Goal: Transaction & Acquisition: Purchase product/service

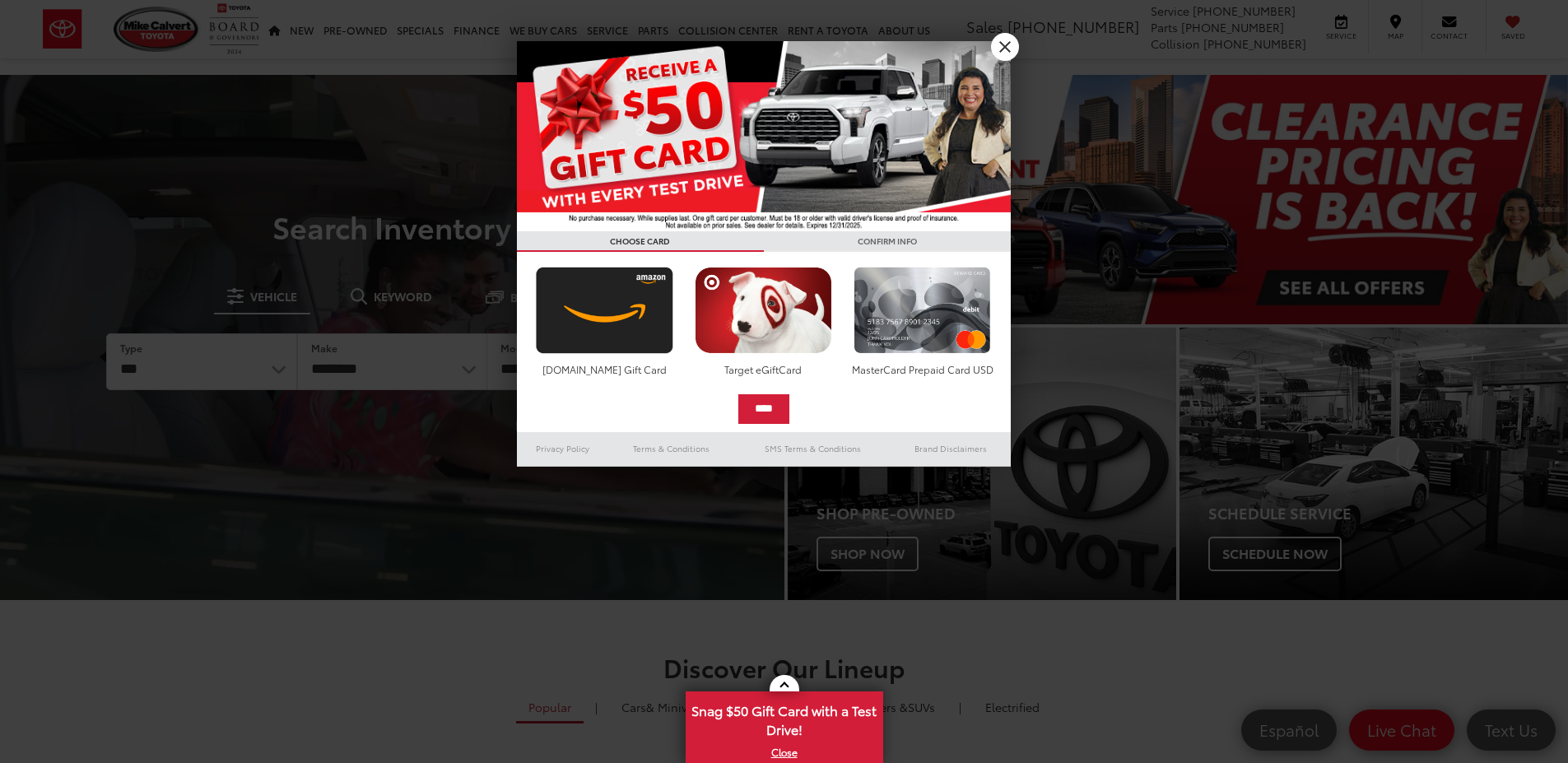
click at [369, 369] on div at bounding box center [784, 382] width 1568 height 763
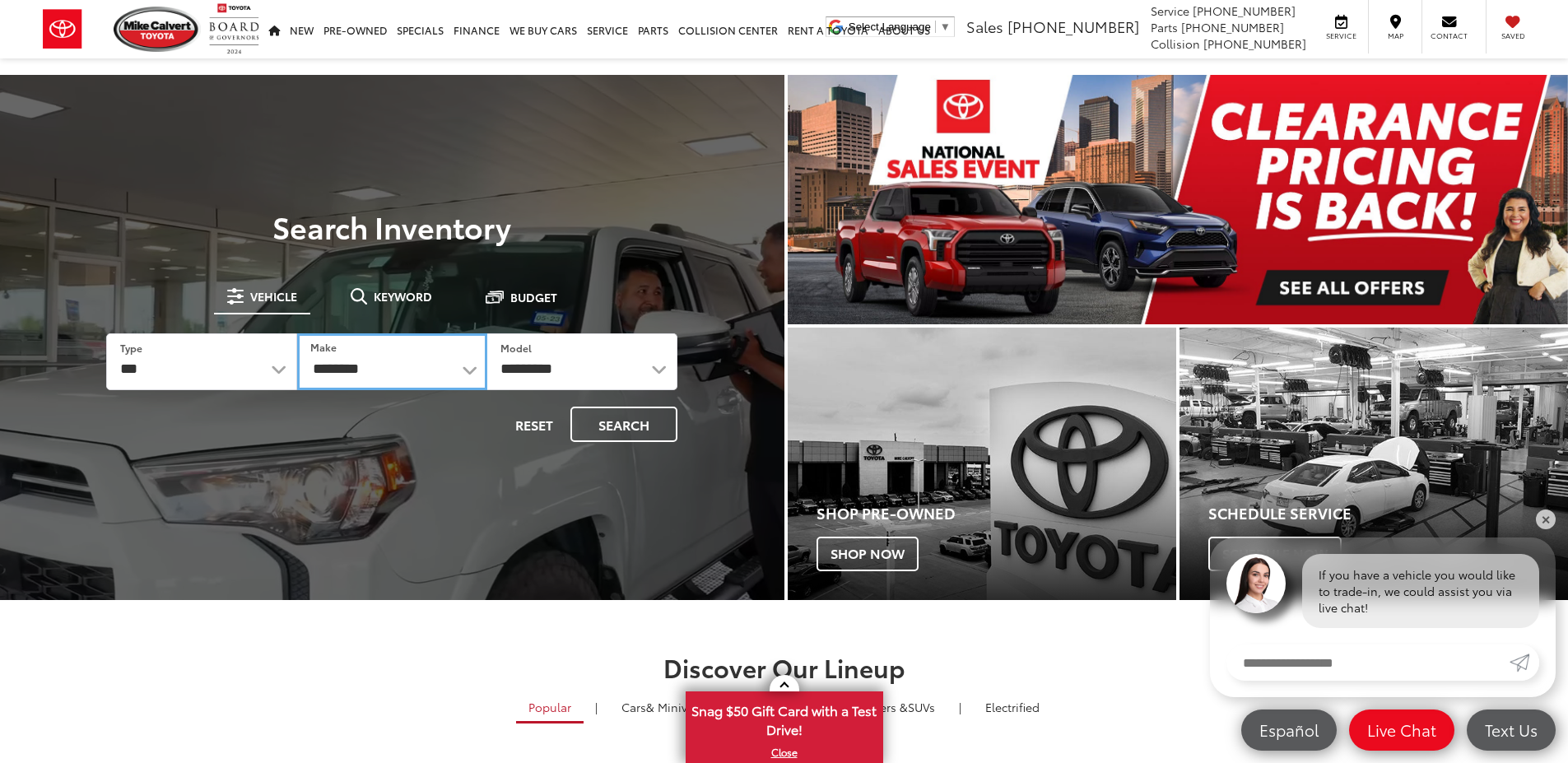
click at [368, 369] on select "**********" at bounding box center [392, 362] width 190 height 57
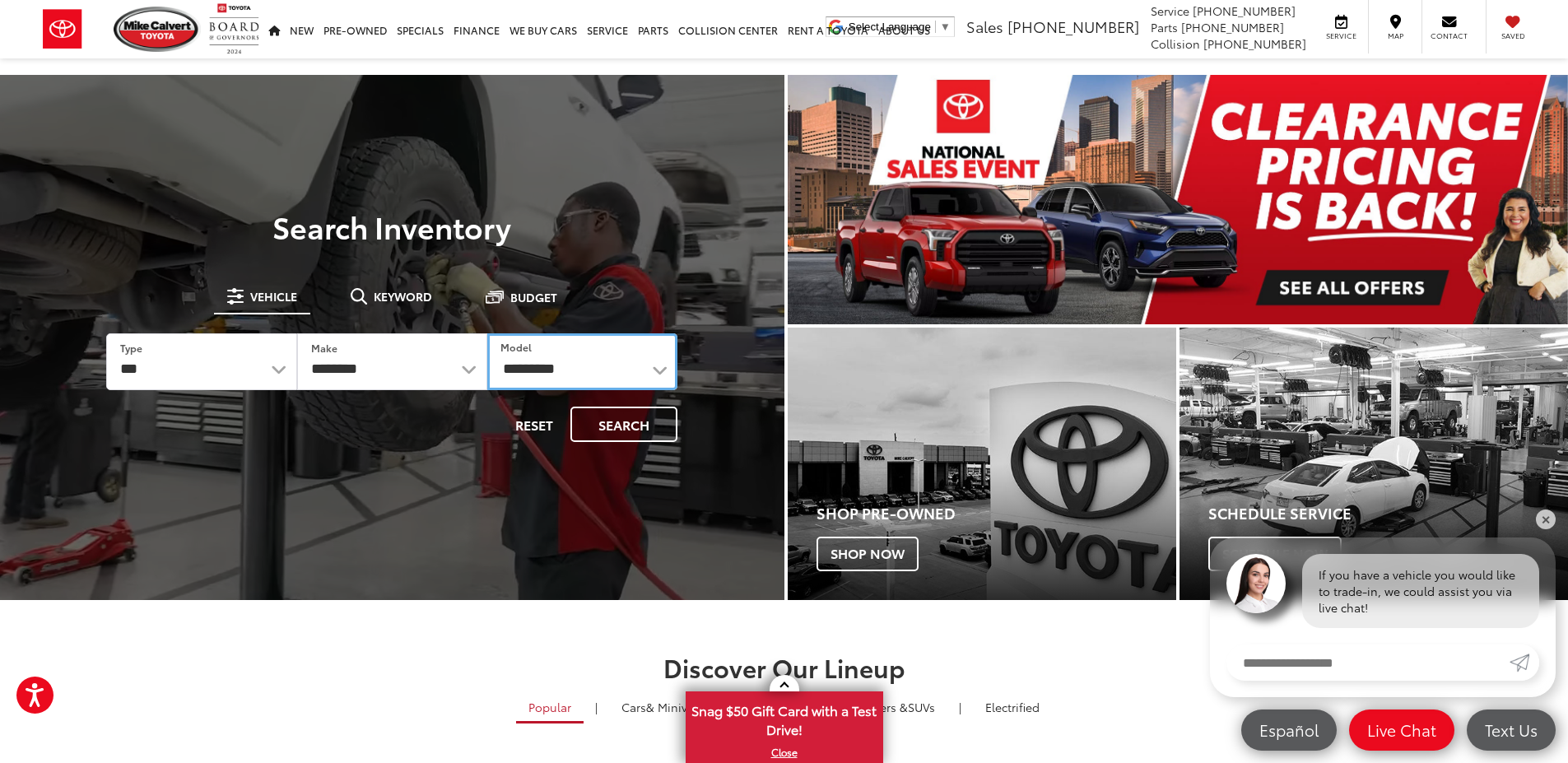
click at [547, 374] on select "**********" at bounding box center [582, 362] width 190 height 57
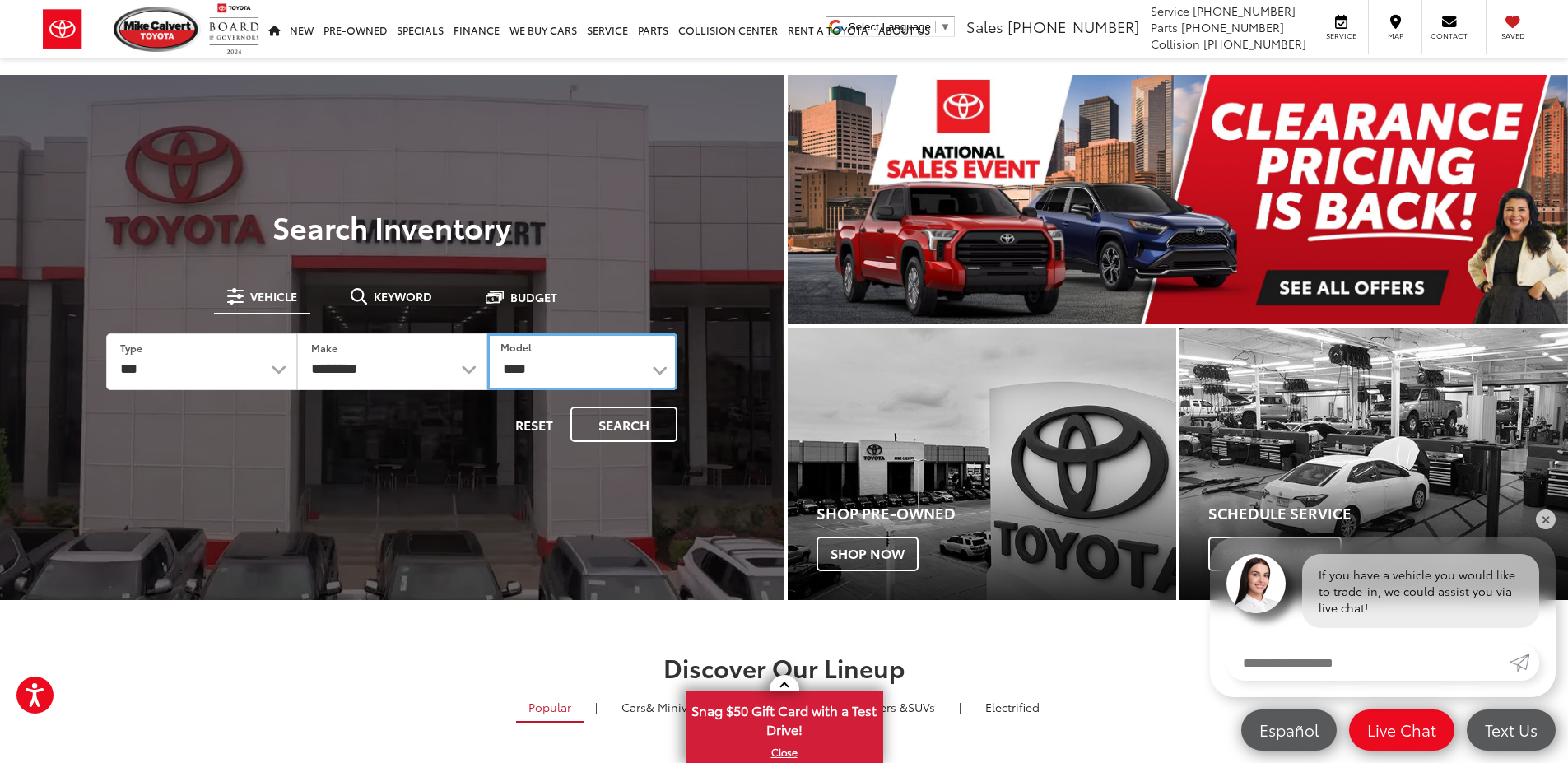
click at [487, 334] on select "**********" at bounding box center [582, 362] width 190 height 57
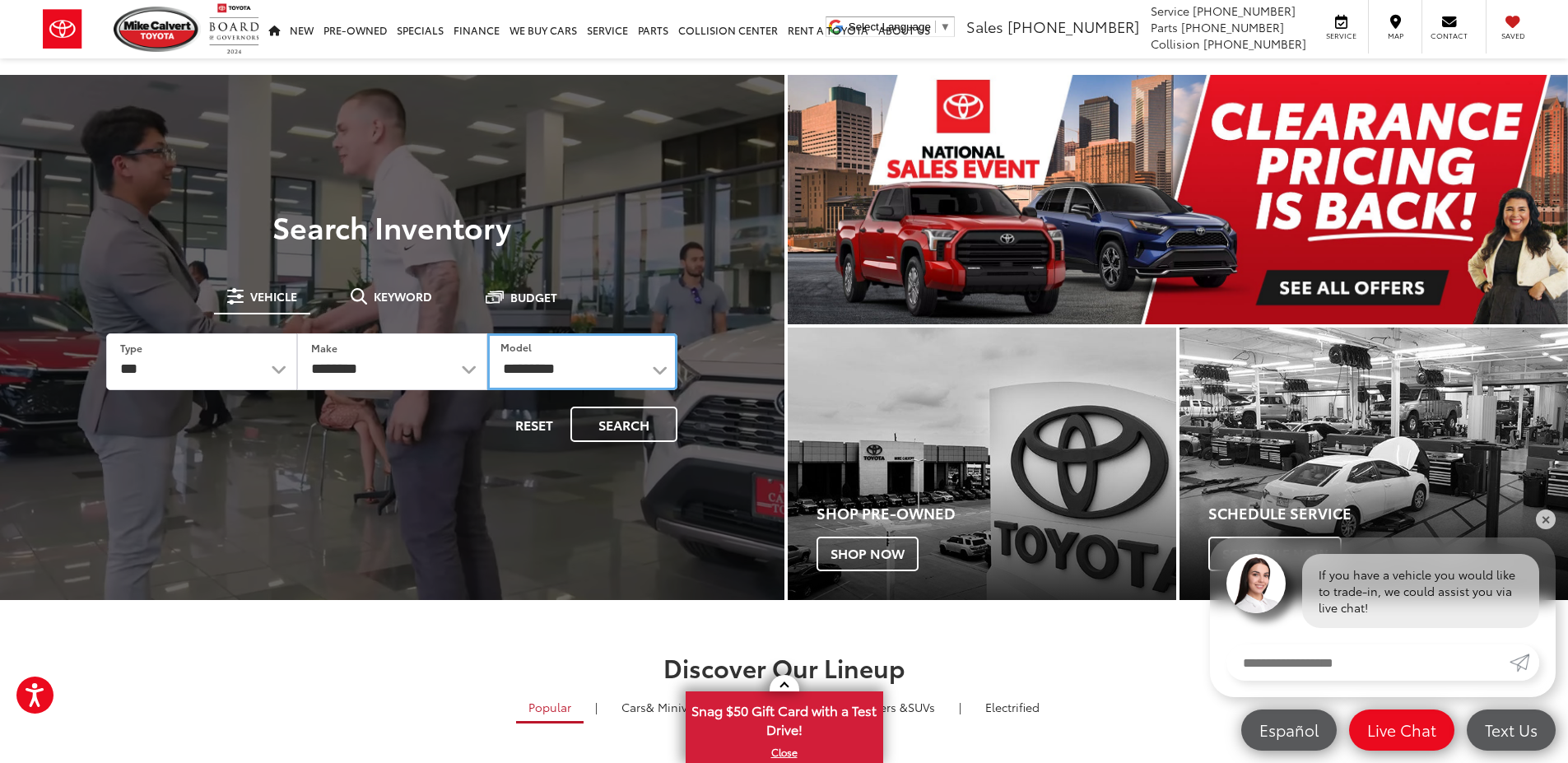
click at [559, 361] on select "**********" at bounding box center [582, 362] width 190 height 57
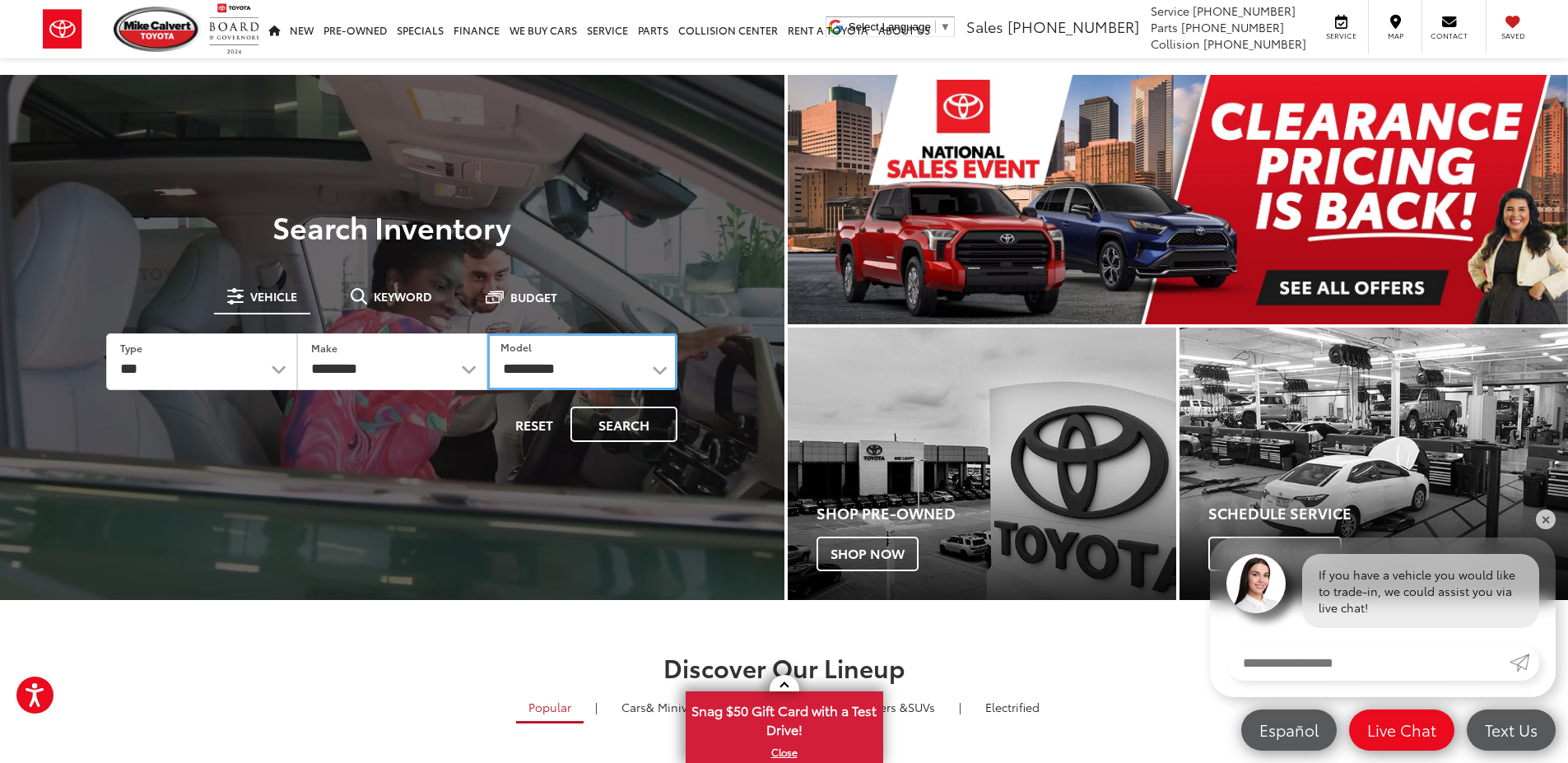
select select "**********"
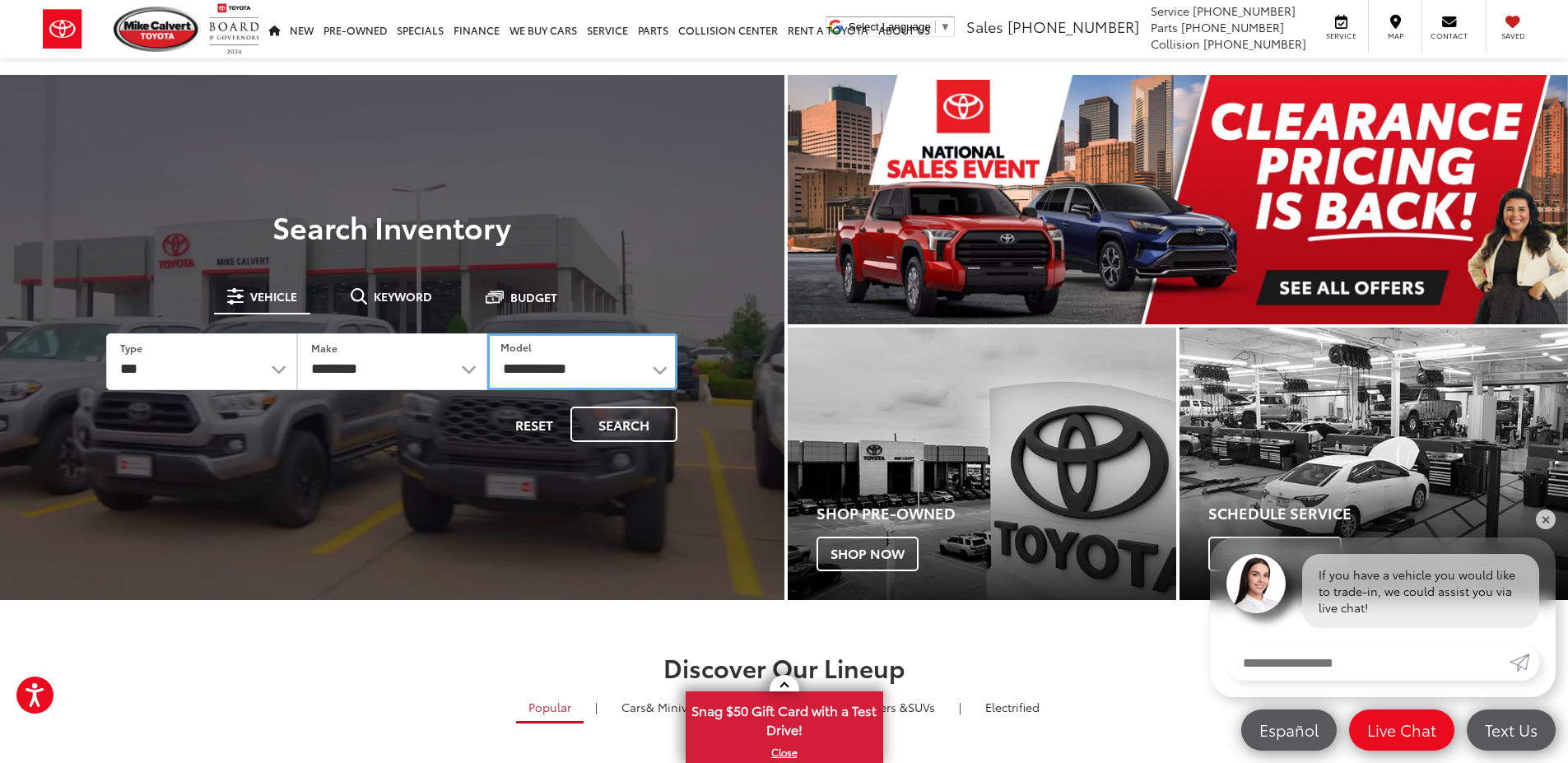
click at [487, 334] on select "**********" at bounding box center [582, 362] width 190 height 57
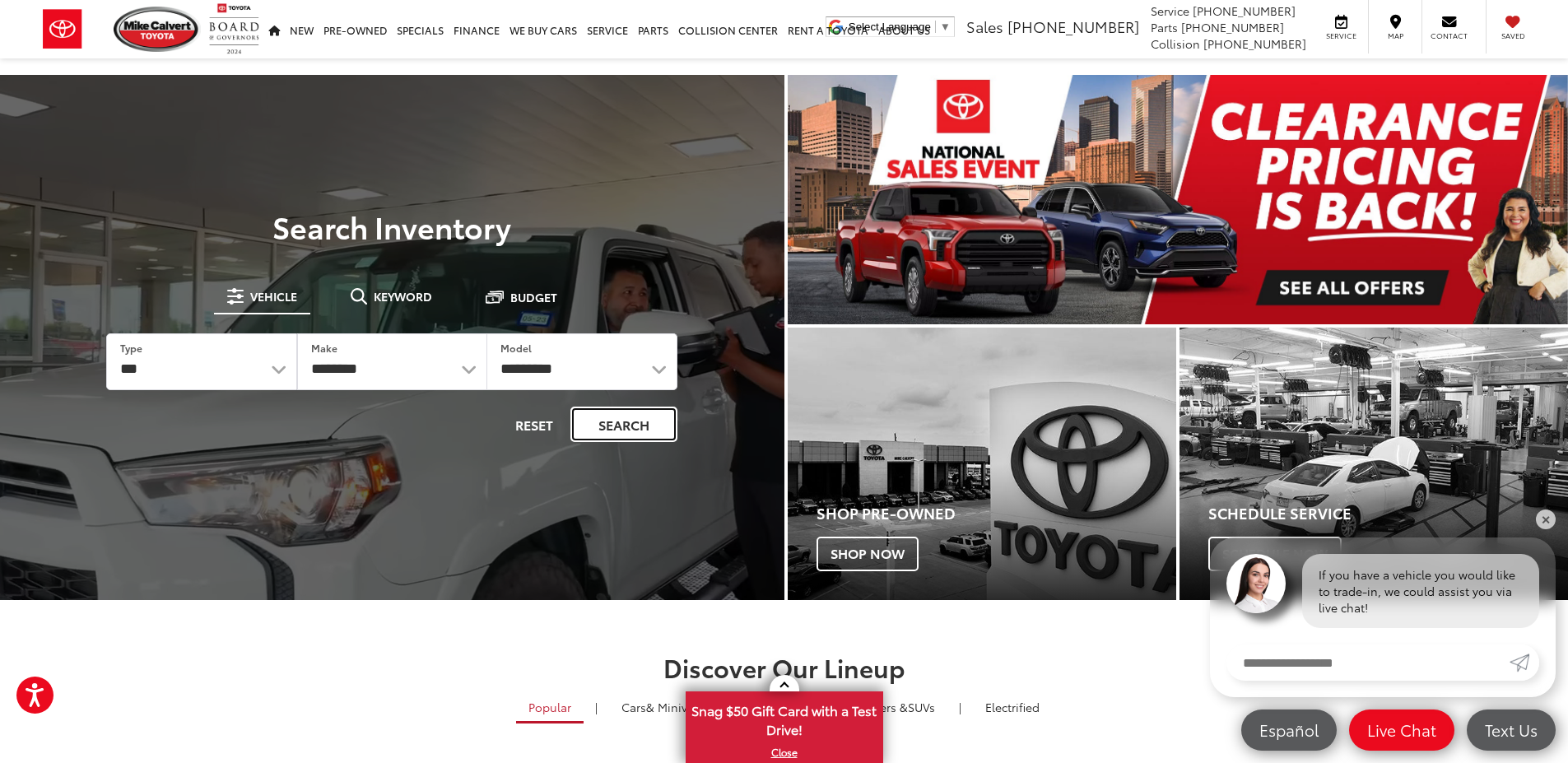
click at [628, 417] on button "Search" at bounding box center [623, 424] width 107 height 36
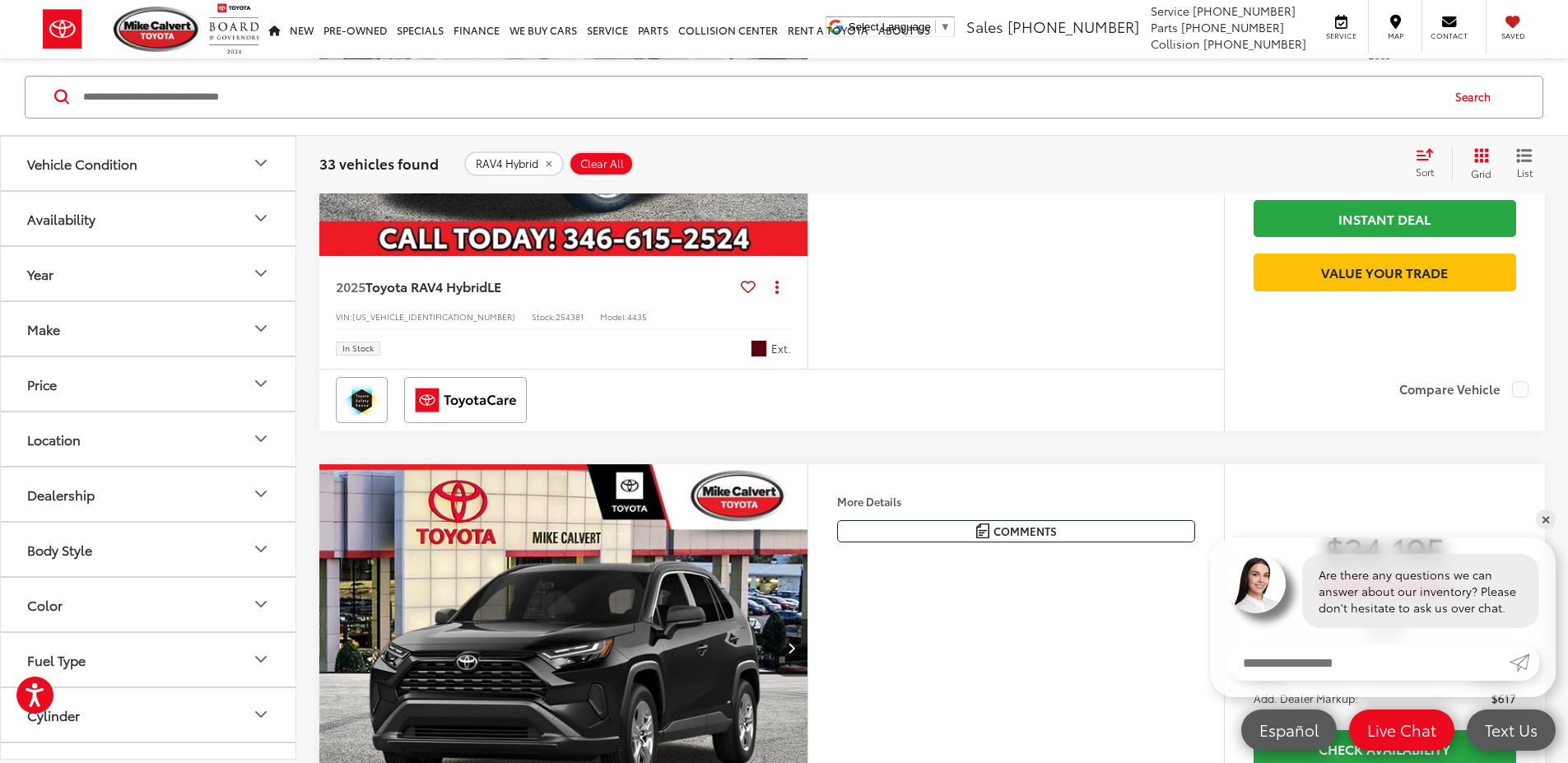
click at [162, 171] on button "Vehicle Condition" at bounding box center [149, 163] width 296 height 54
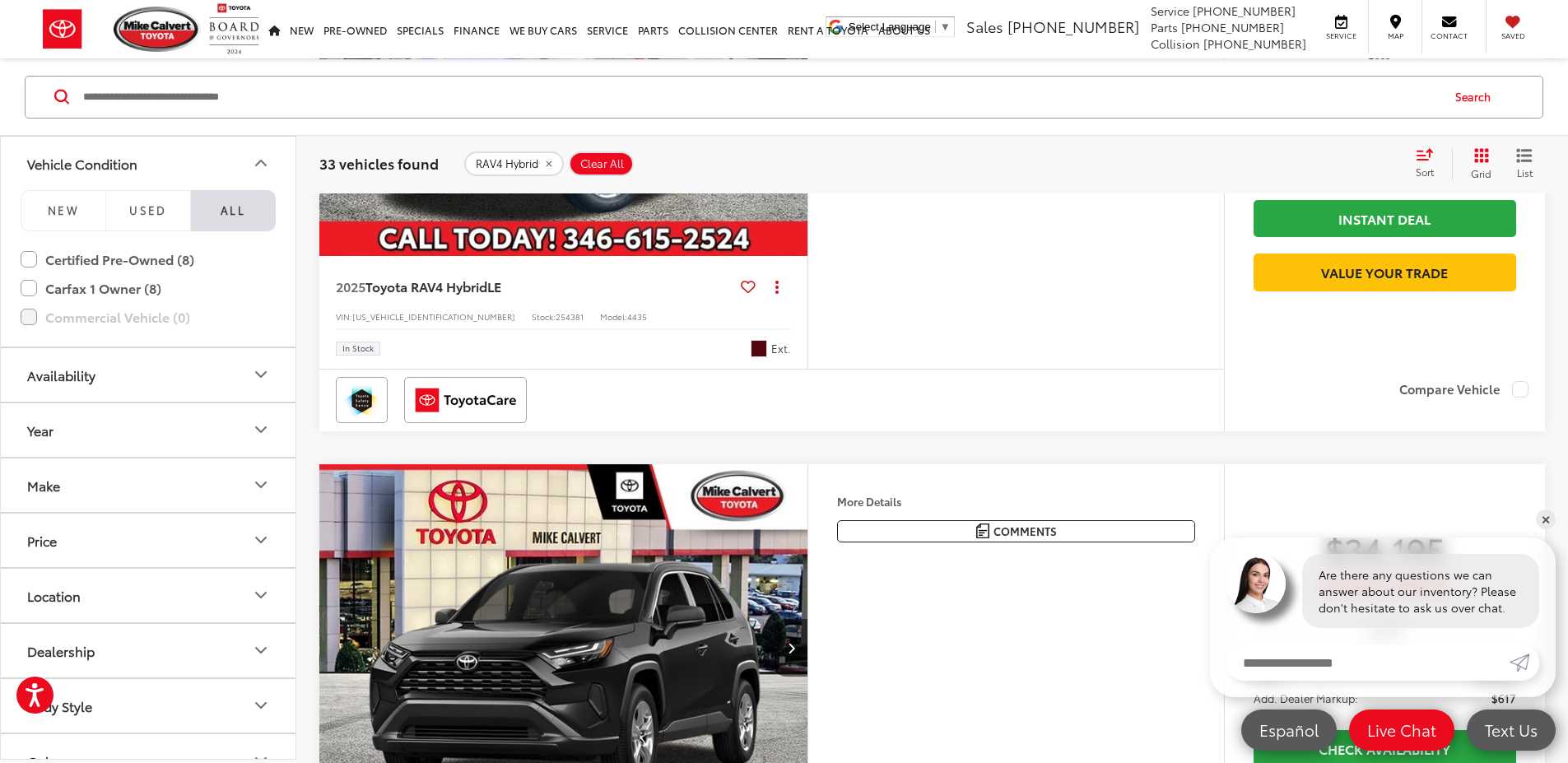
click at [162, 171] on button "Vehicle Condition" at bounding box center [149, 163] width 296 height 54
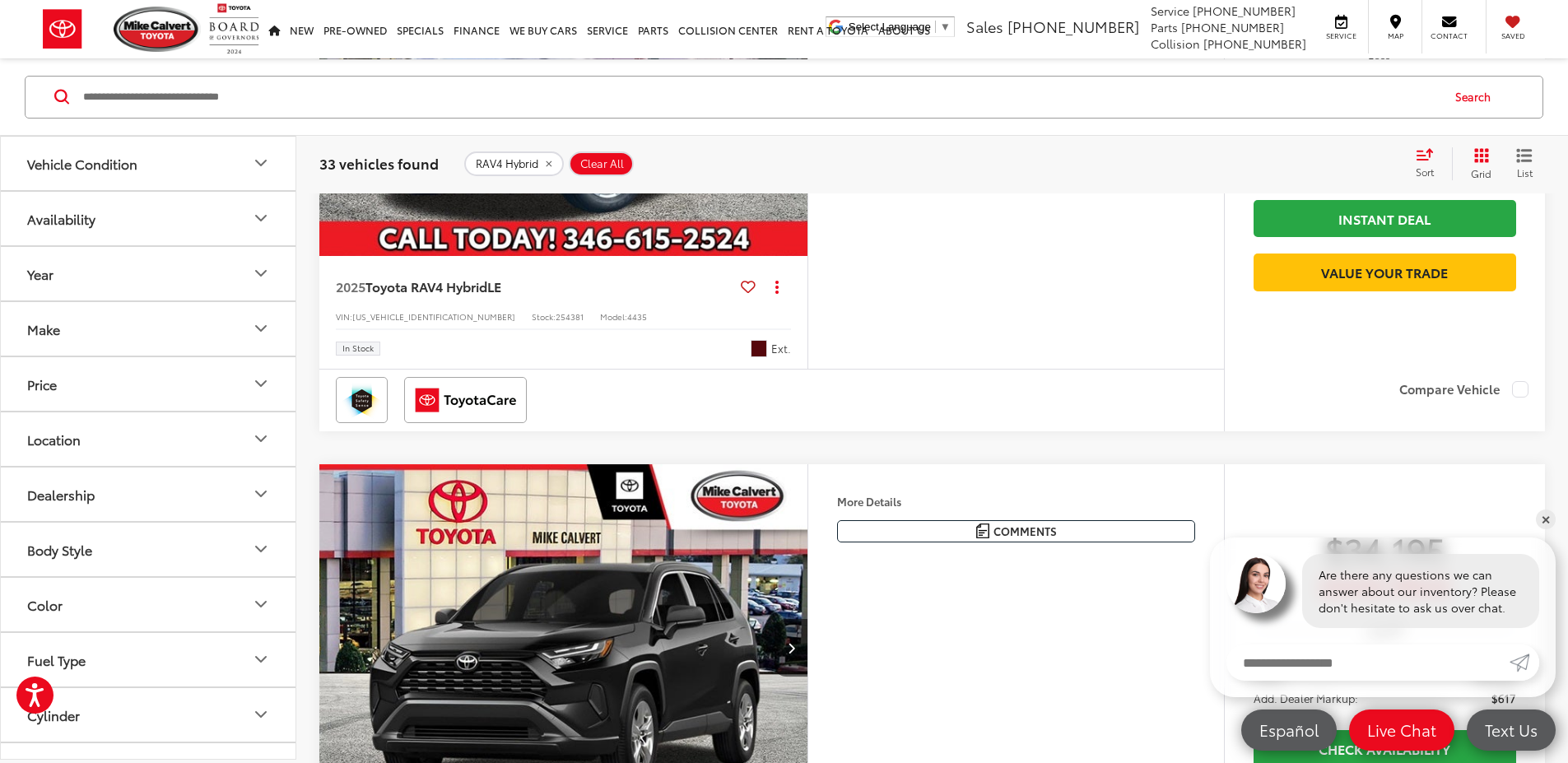
click at [149, 392] on button "Price" at bounding box center [149, 383] width 296 height 54
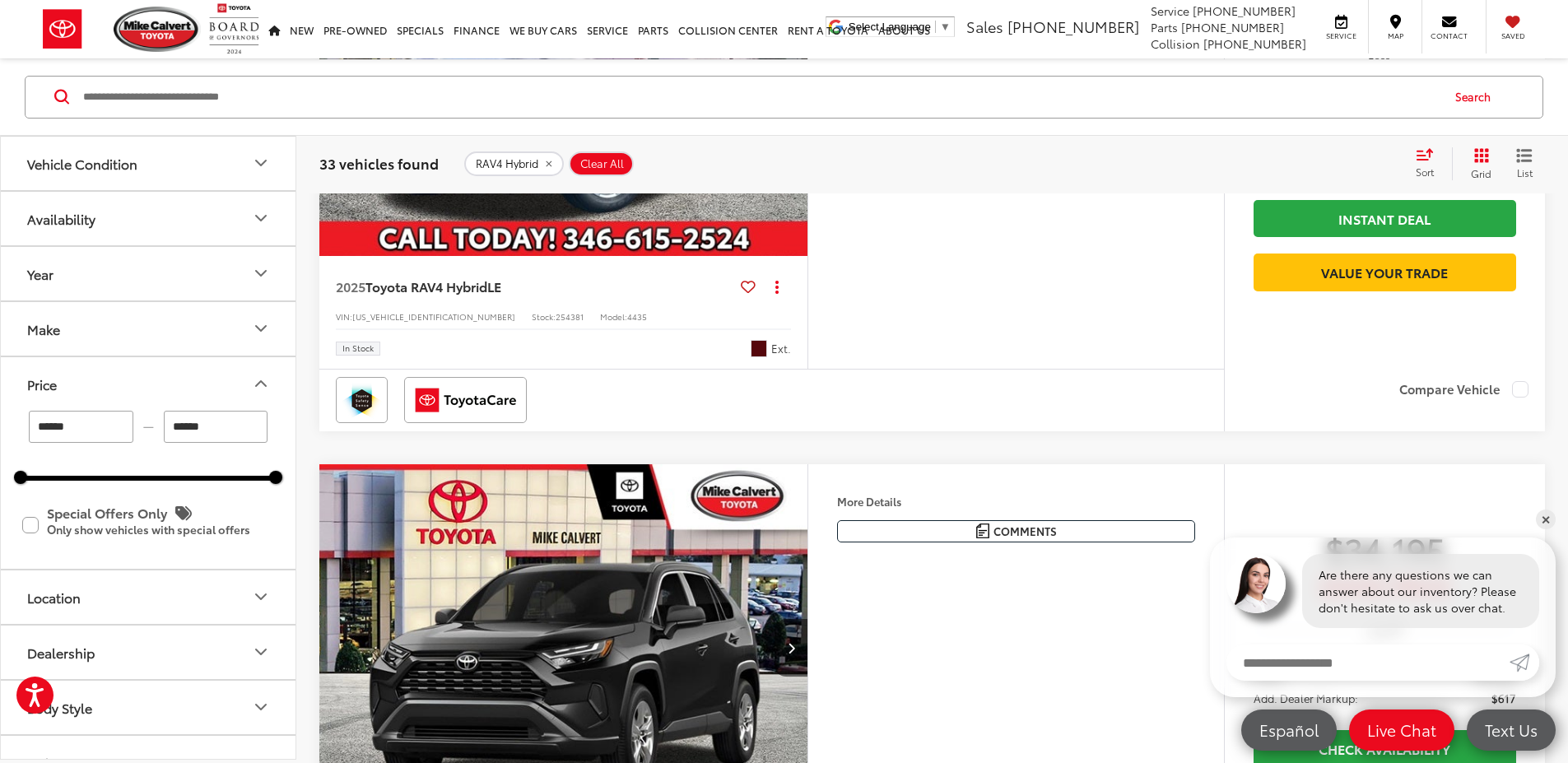
drag, startPoint x: 232, startPoint y: 426, endPoint x: 155, endPoint y: 427, distance: 77.0
click at [149, 422] on div "****** — ******" at bounding box center [148, 426] width 255 height 32
drag, startPoint x: 277, startPoint y: 477, endPoint x: 107, endPoint y: 494, distance: 170.8
click at [107, 494] on div "****** — ****** 30000 37700 Special Offers Only Only show vehicles with special…" at bounding box center [148, 489] width 295 height 158
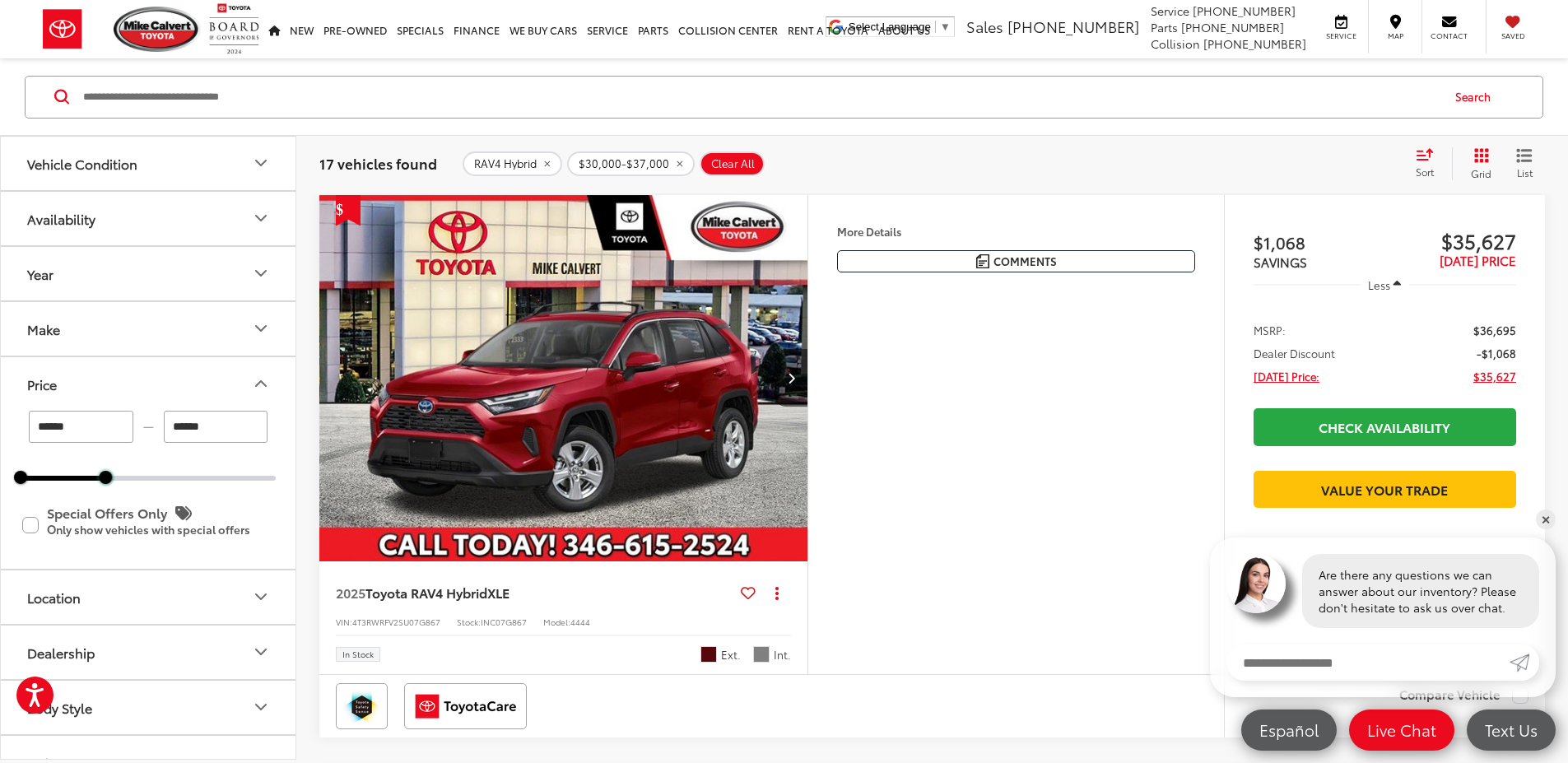
drag, startPoint x: 108, startPoint y: 482, endPoint x: 64, endPoint y: 480, distance: 44.0
click at [48, 483] on div "****** — ****** 30000 37000 Special Offers Only Only show vehicles with special…" at bounding box center [148, 489] width 295 height 158
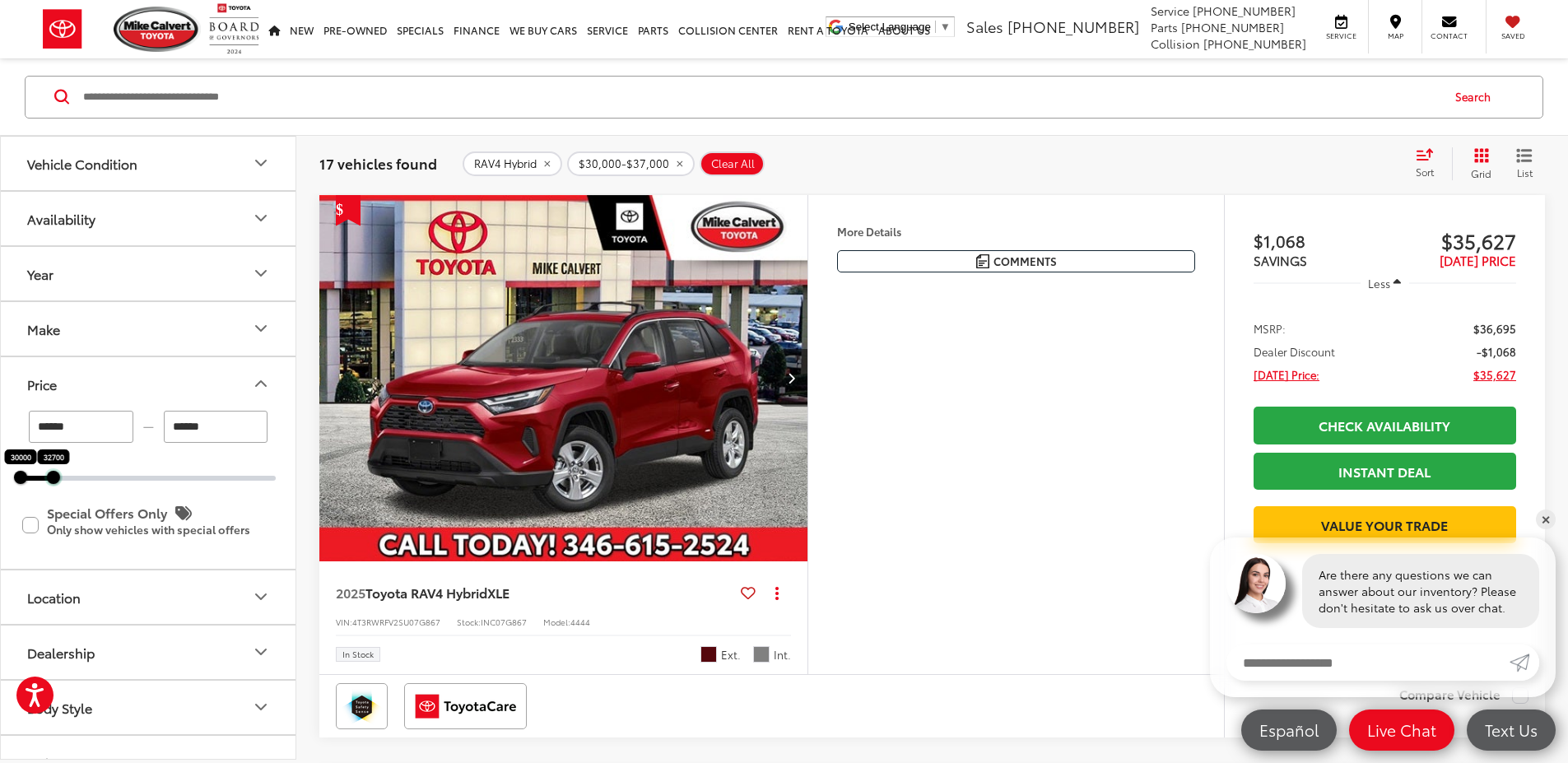
drag, startPoint x: 108, startPoint y: 480, endPoint x: 55, endPoint y: 480, distance: 53.0
click at [55, 480] on div at bounding box center [53, 476] width 13 height 13
type input "******"
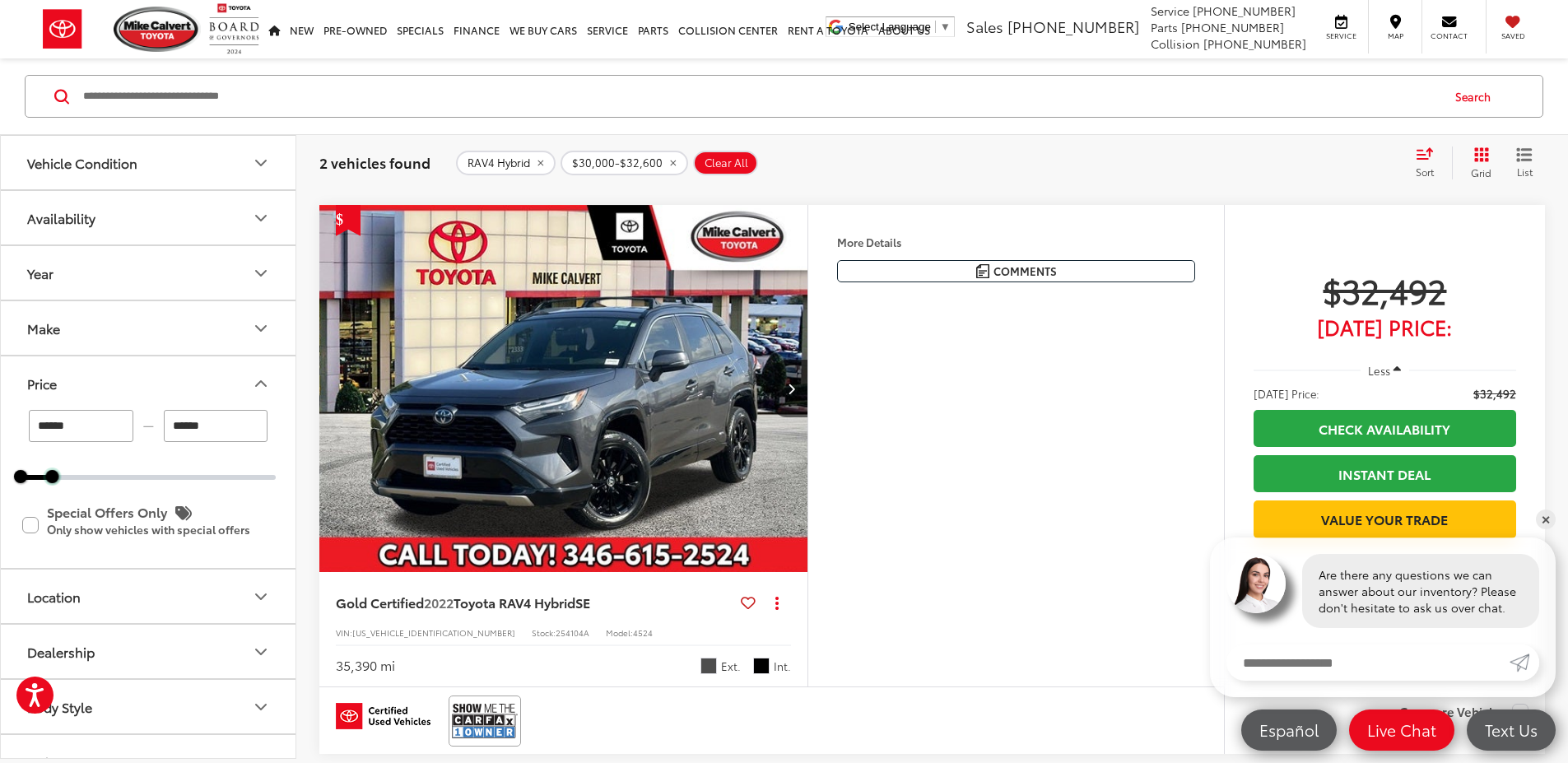
scroll to position [738, 0]
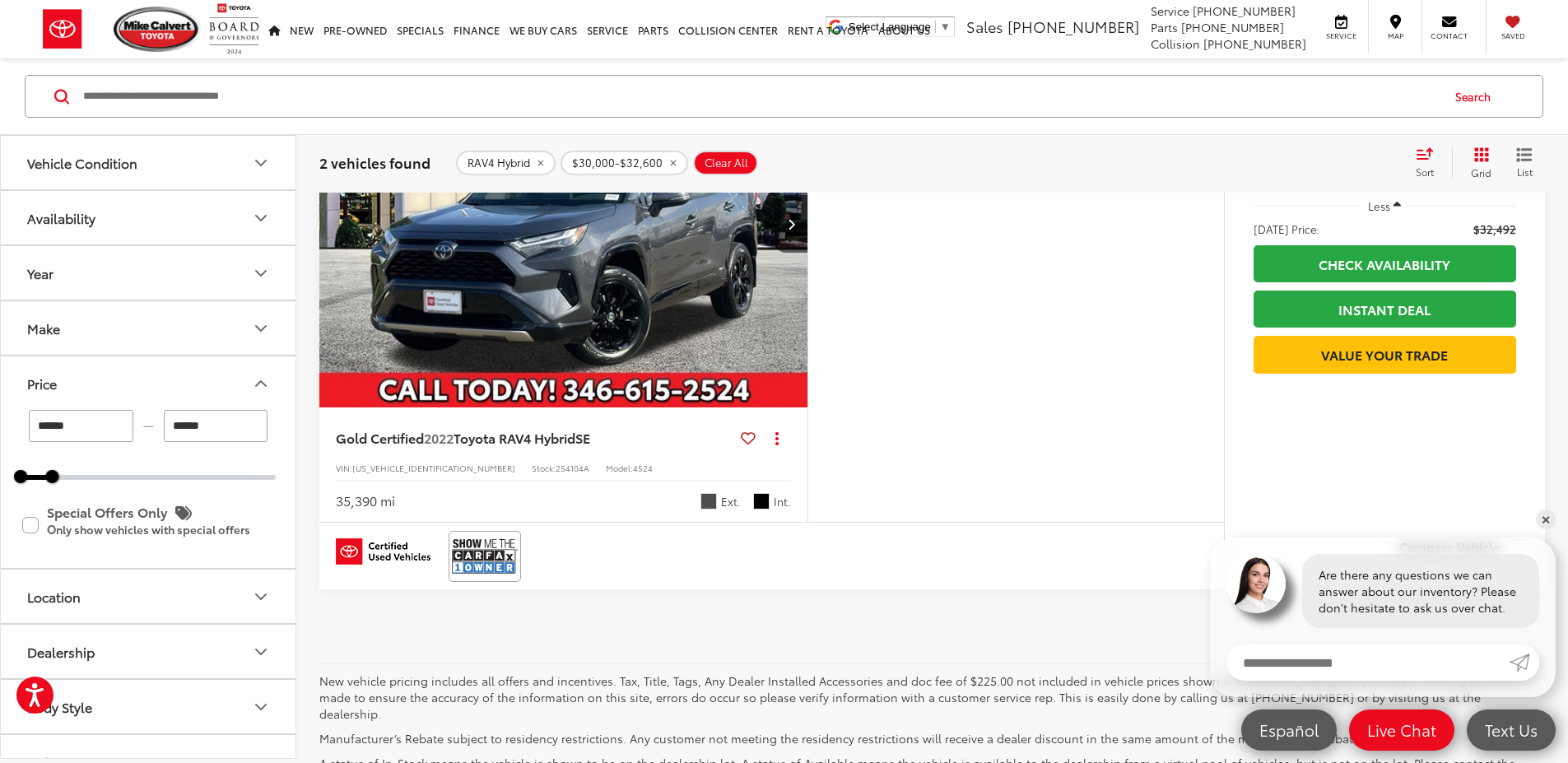
click at [0, 0] on button "More..." at bounding box center [0, 0] width 0 height 0
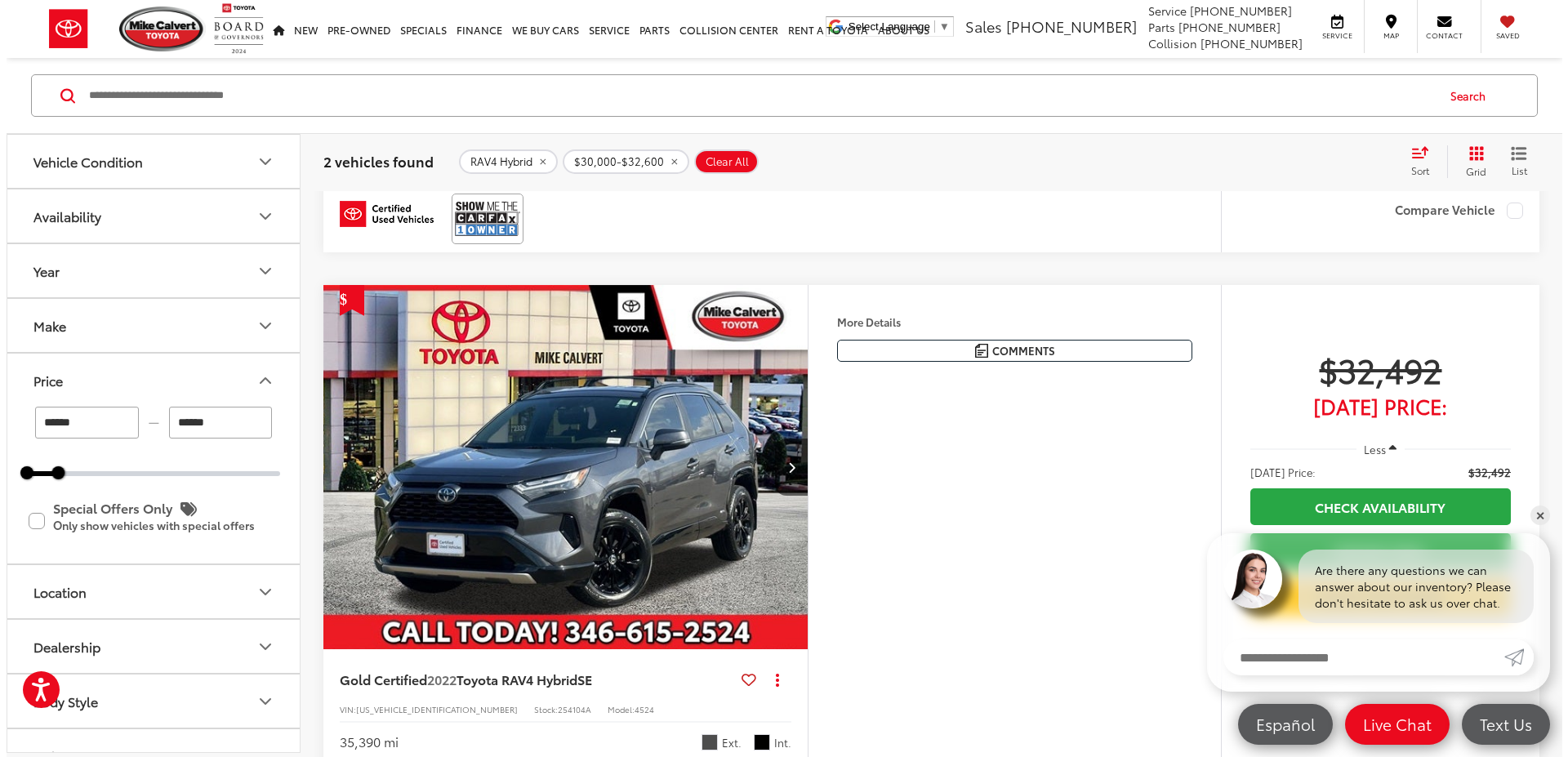
scroll to position [78, 0]
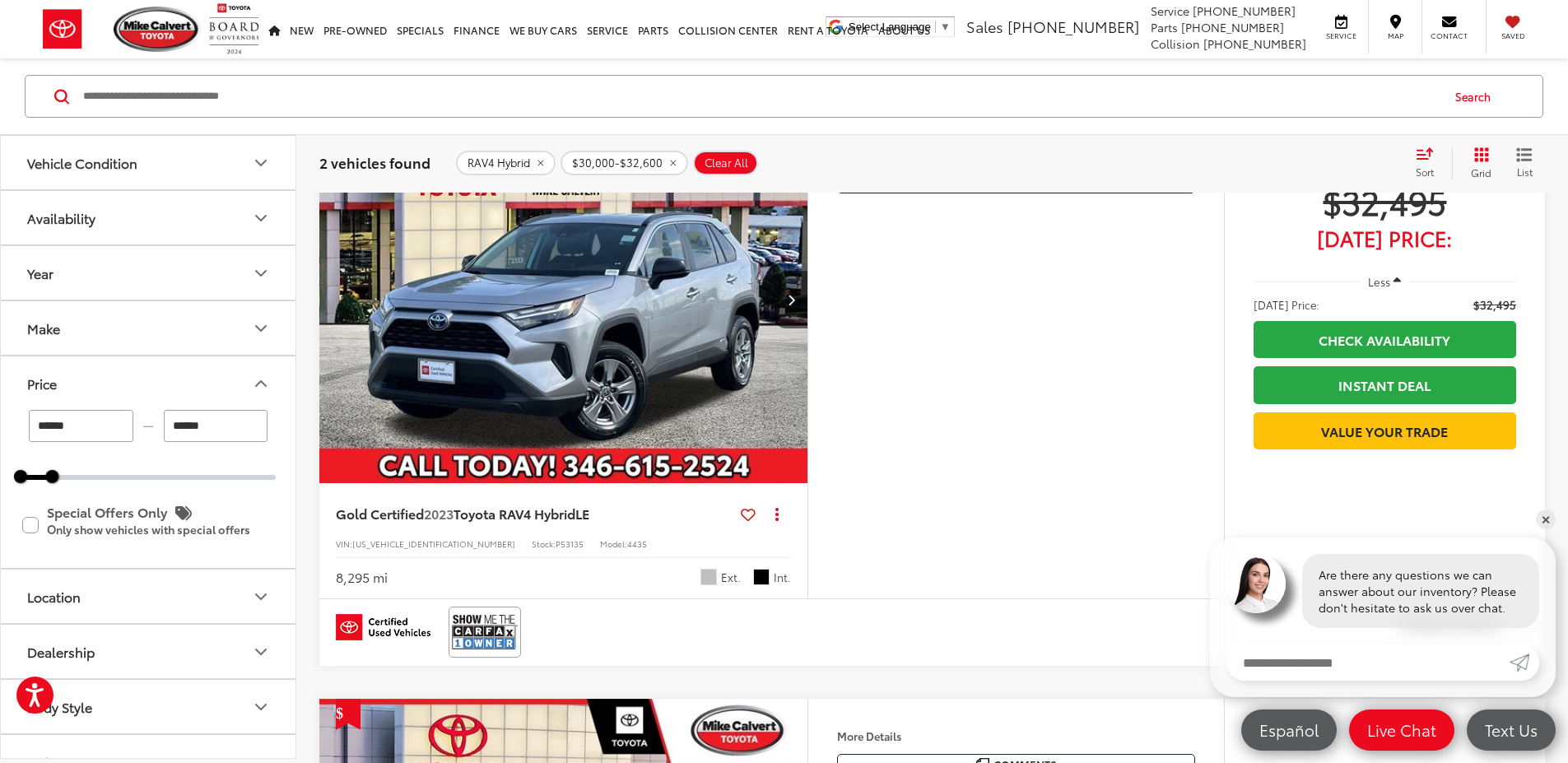
click at [0, 0] on button "More..." at bounding box center [0, 0] width 0 height 0
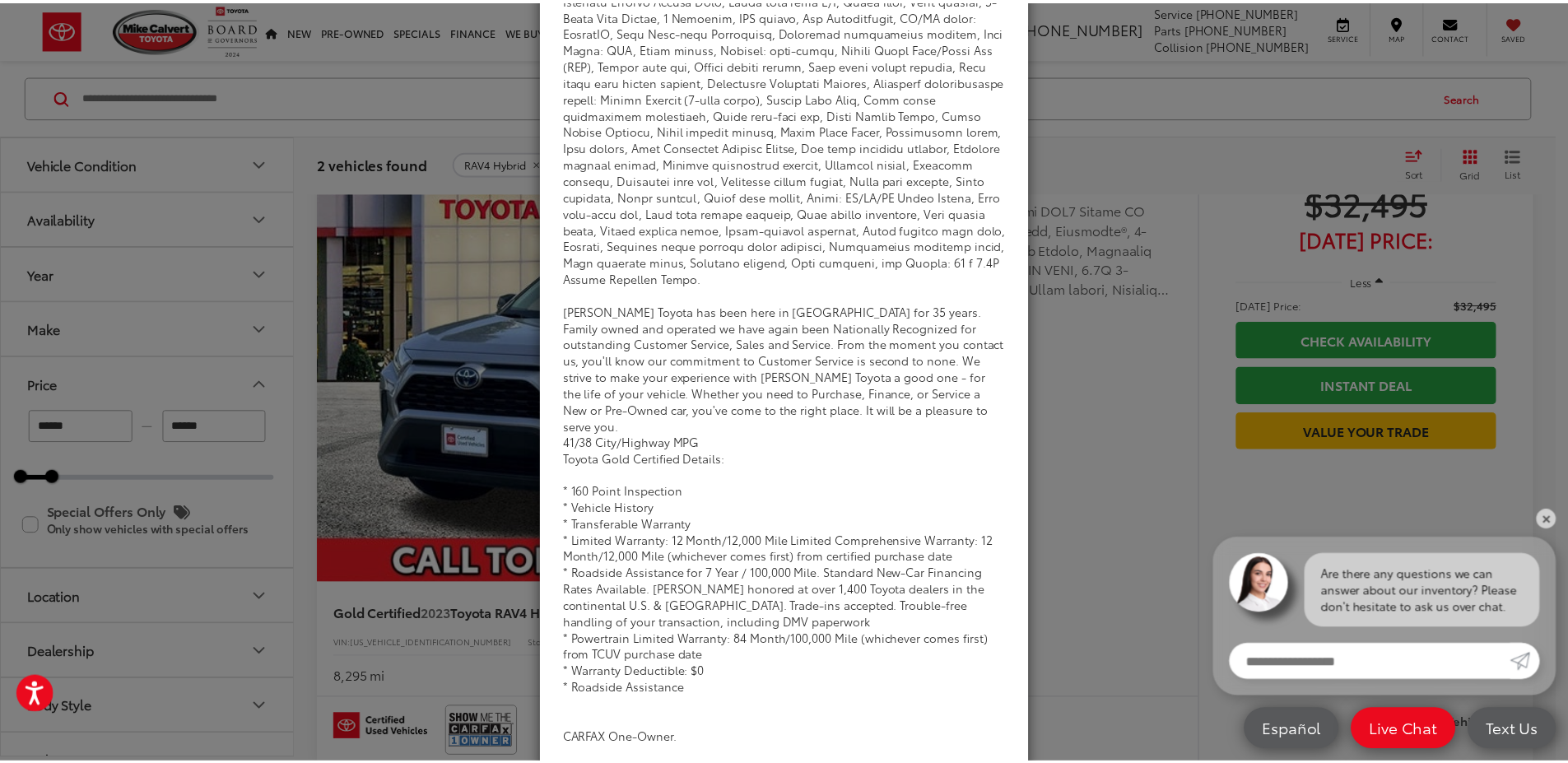
scroll to position [0, 0]
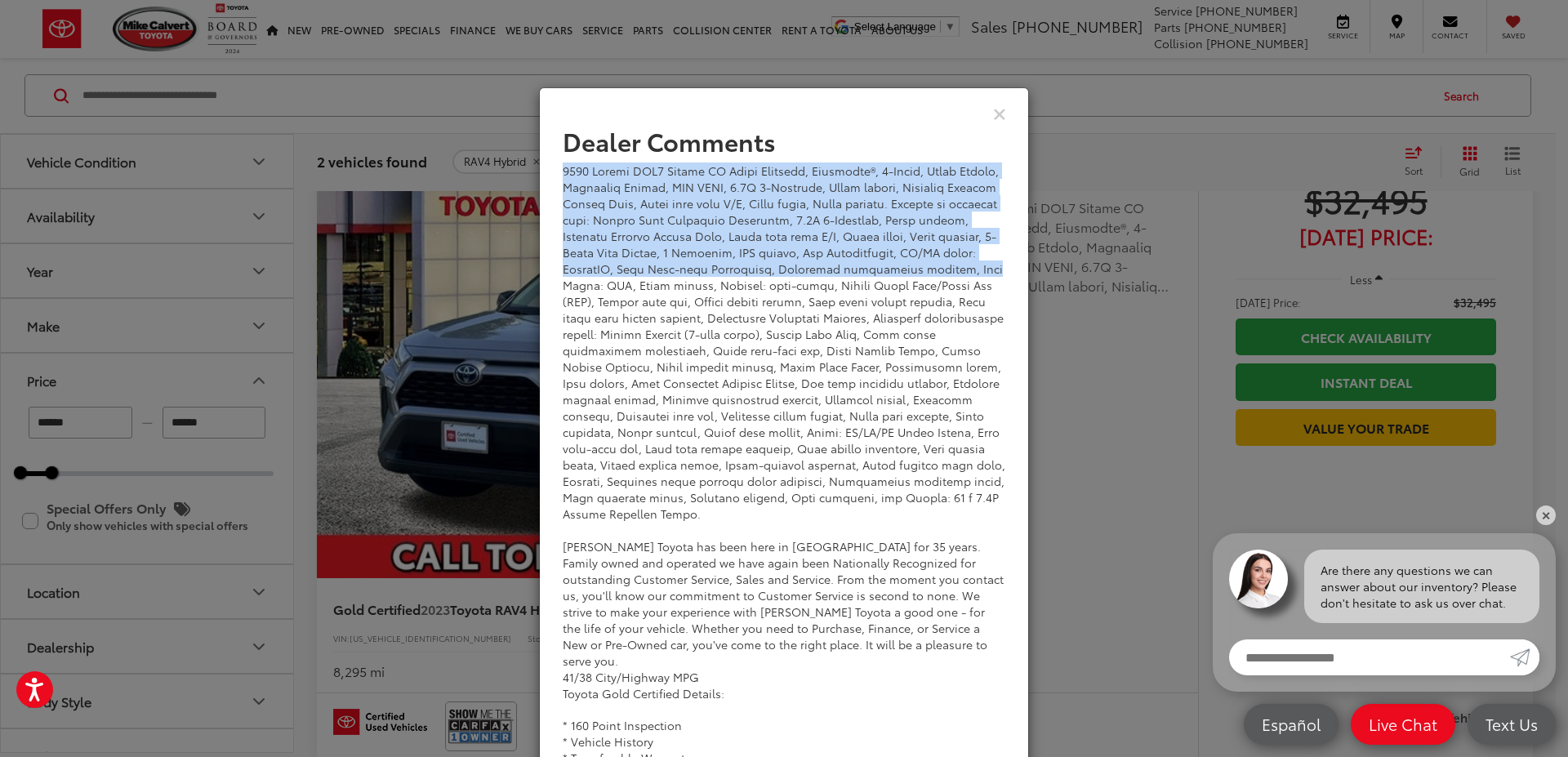
drag, startPoint x: 556, startPoint y: 169, endPoint x: 990, endPoint y: 264, distance: 444.3
click at [990, 264] on div "Dealer Comments Mike Calvert Toyota has been here in Houston for 35 years. Fami…" at bounding box center [784, 545] width 490 height 914
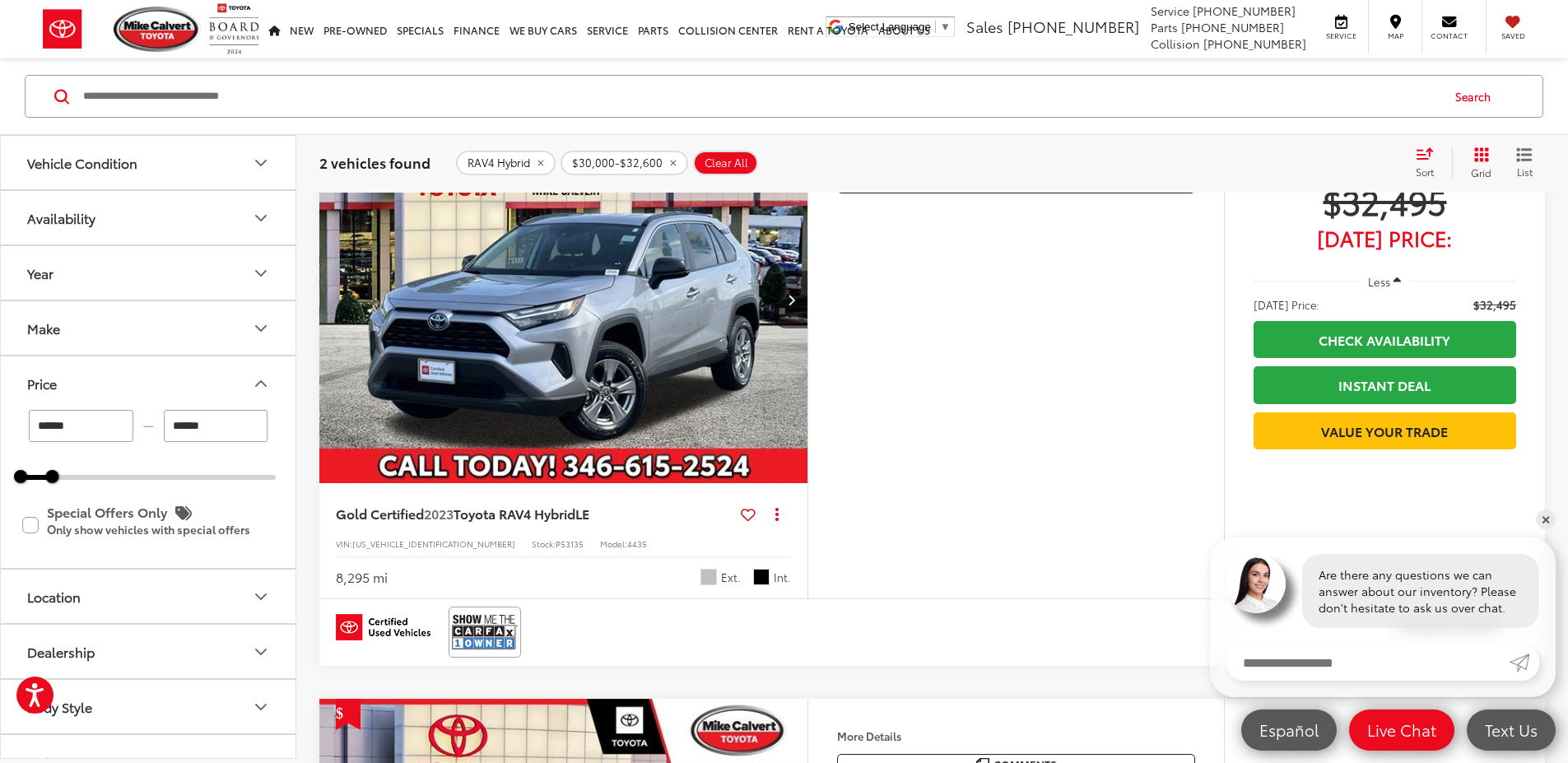
click at [530, 383] on img "2023 Toyota RAV4 Hybrid LE 0" at bounding box center [563, 300] width 491 height 368
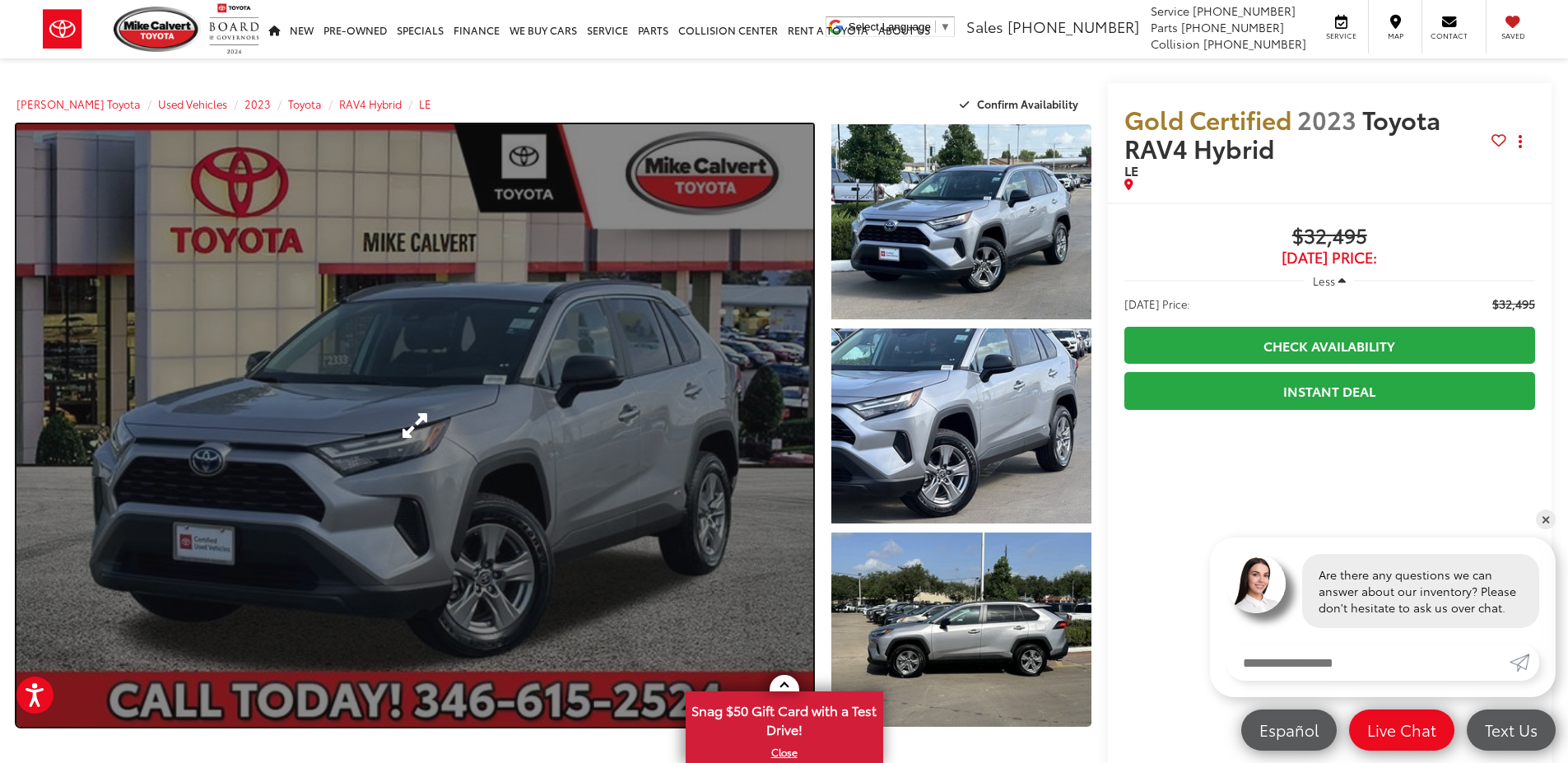
click at [738, 331] on link "Expand Photo 0" at bounding box center [414, 425] width 797 height 603
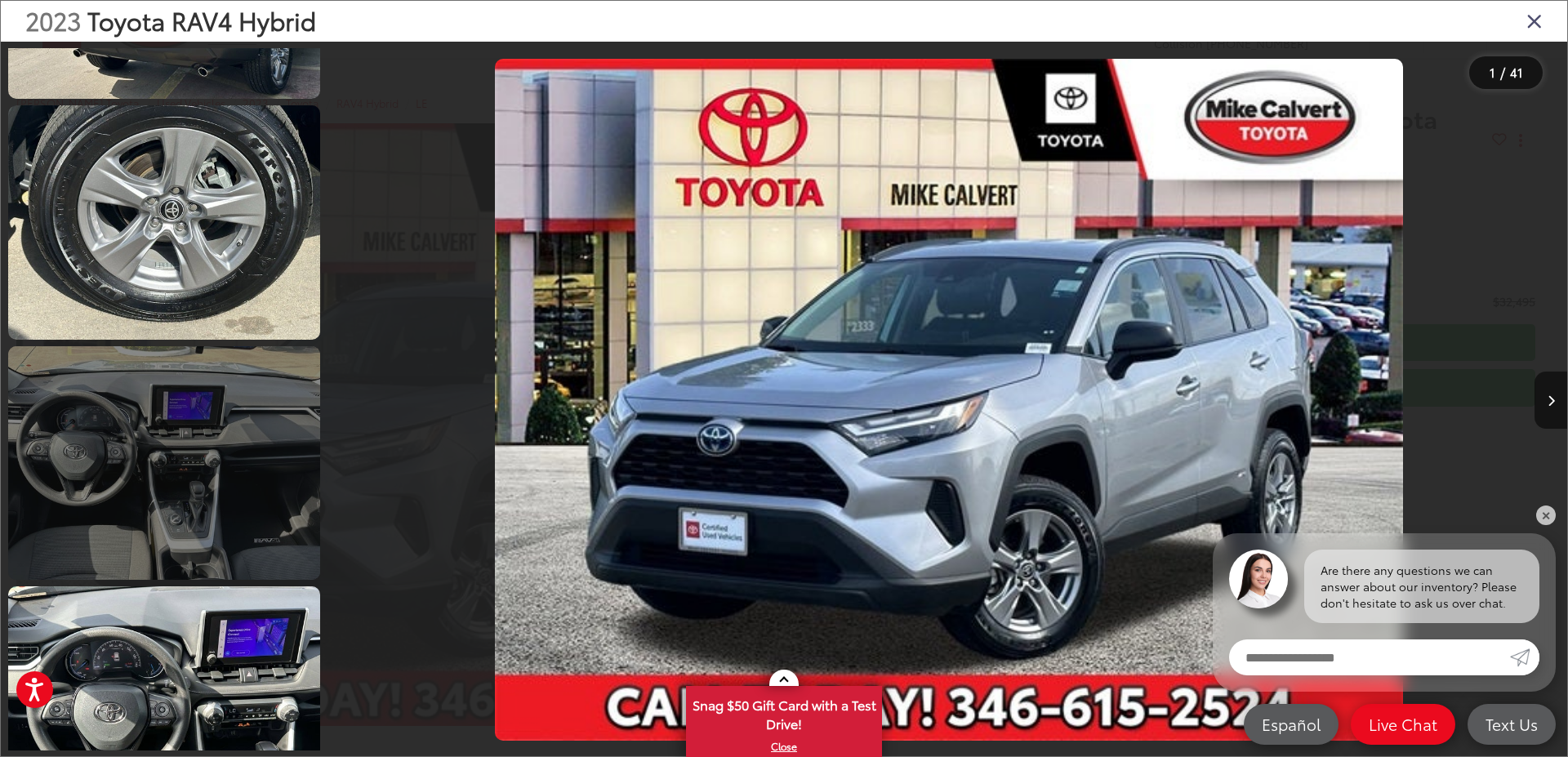
scroll to position [1715, 0]
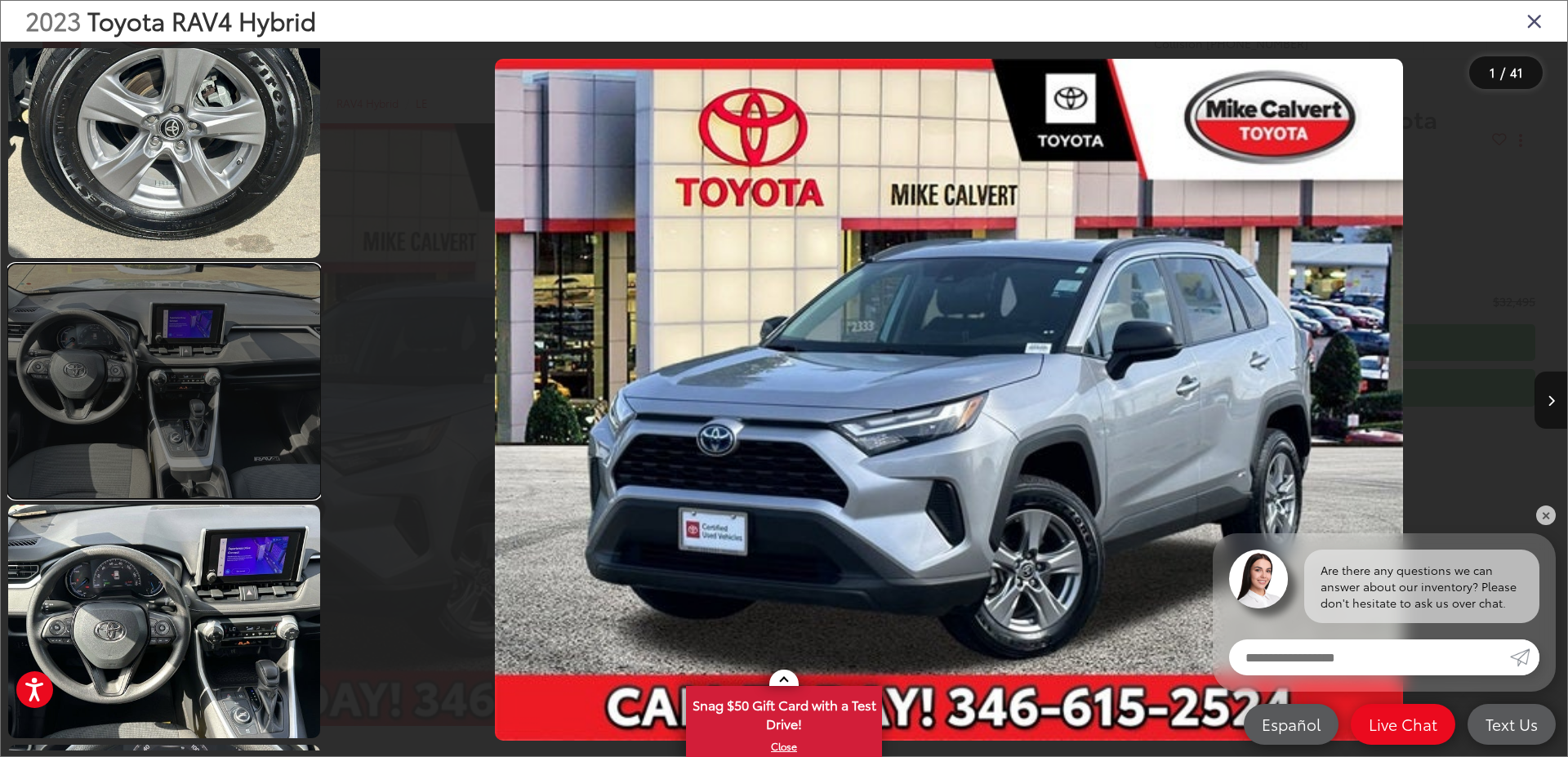
click at [186, 380] on link at bounding box center [163, 382] width 312 height 234
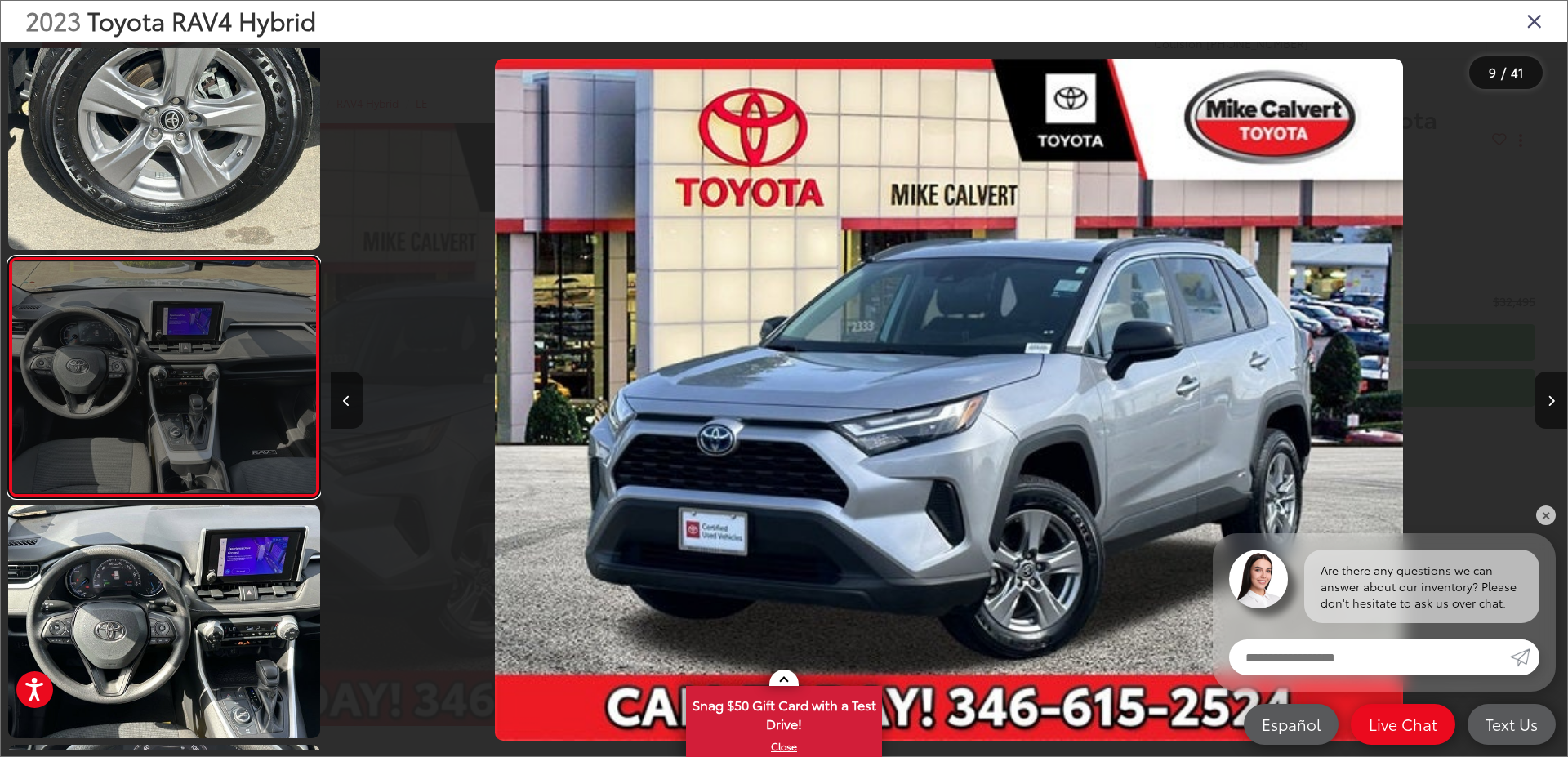
scroll to position [0, 9894]
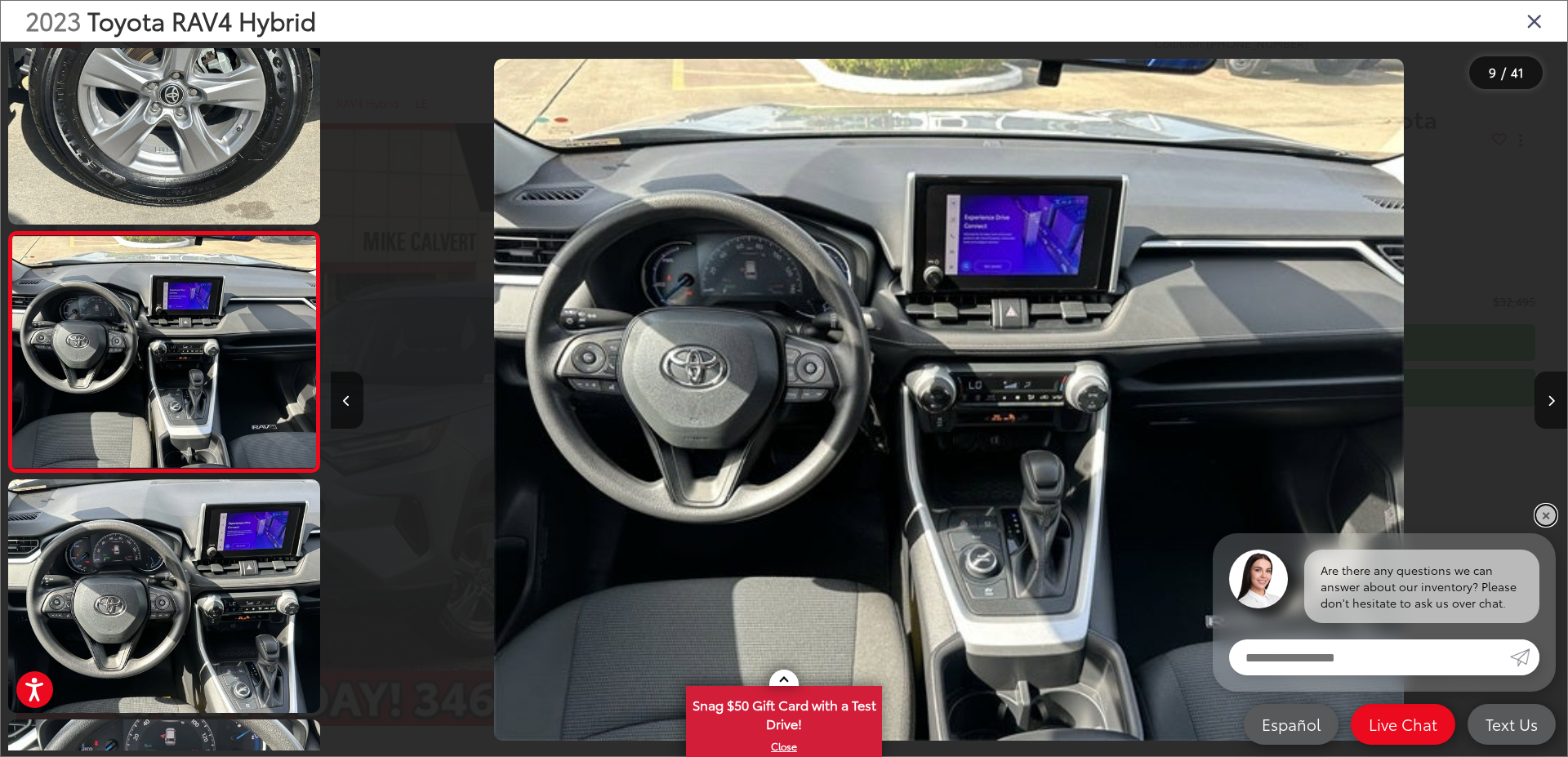
click at [1551, 509] on link "✕" at bounding box center [1546, 515] width 20 height 20
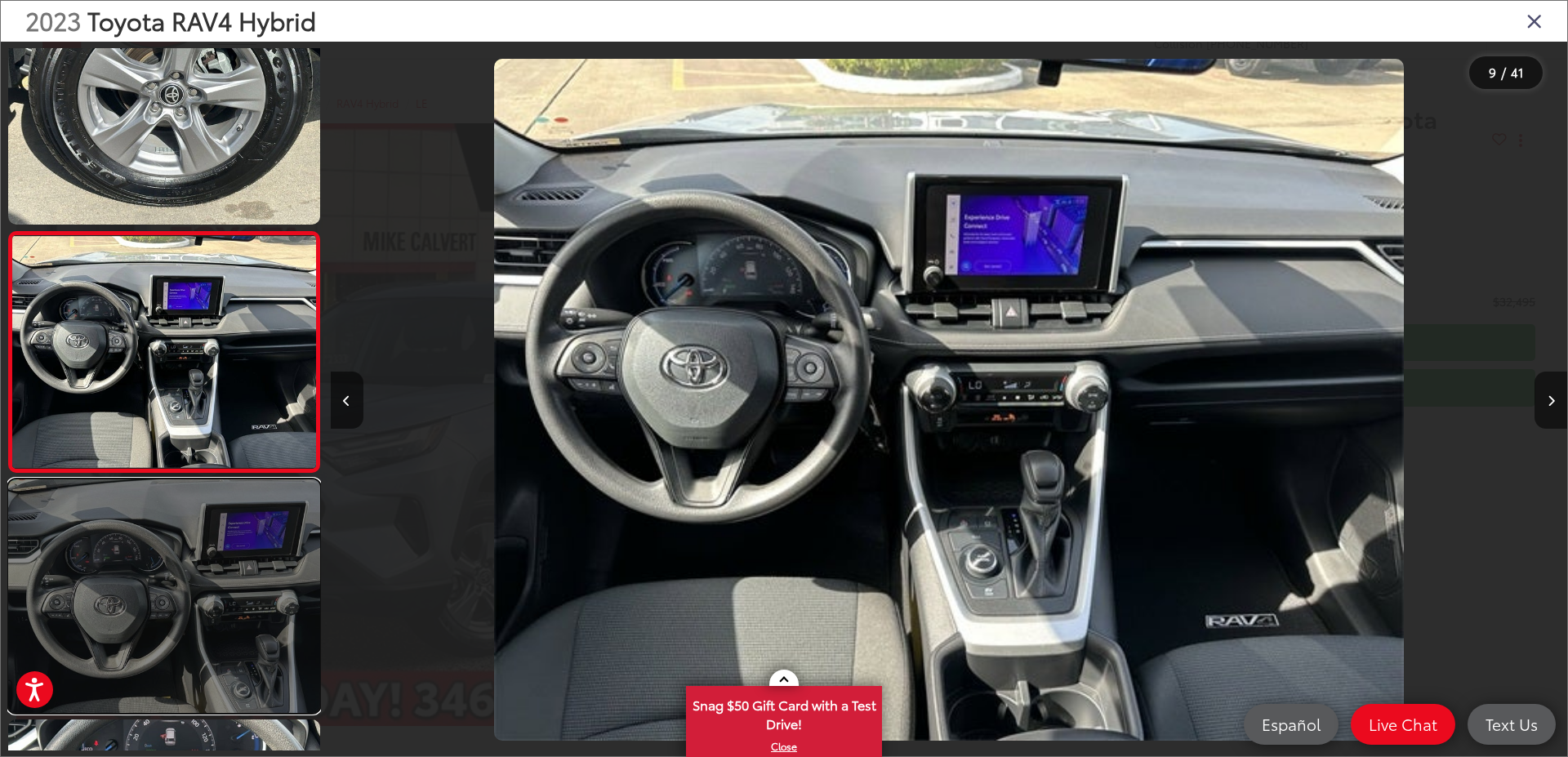
click at [194, 605] on link at bounding box center [163, 596] width 312 height 234
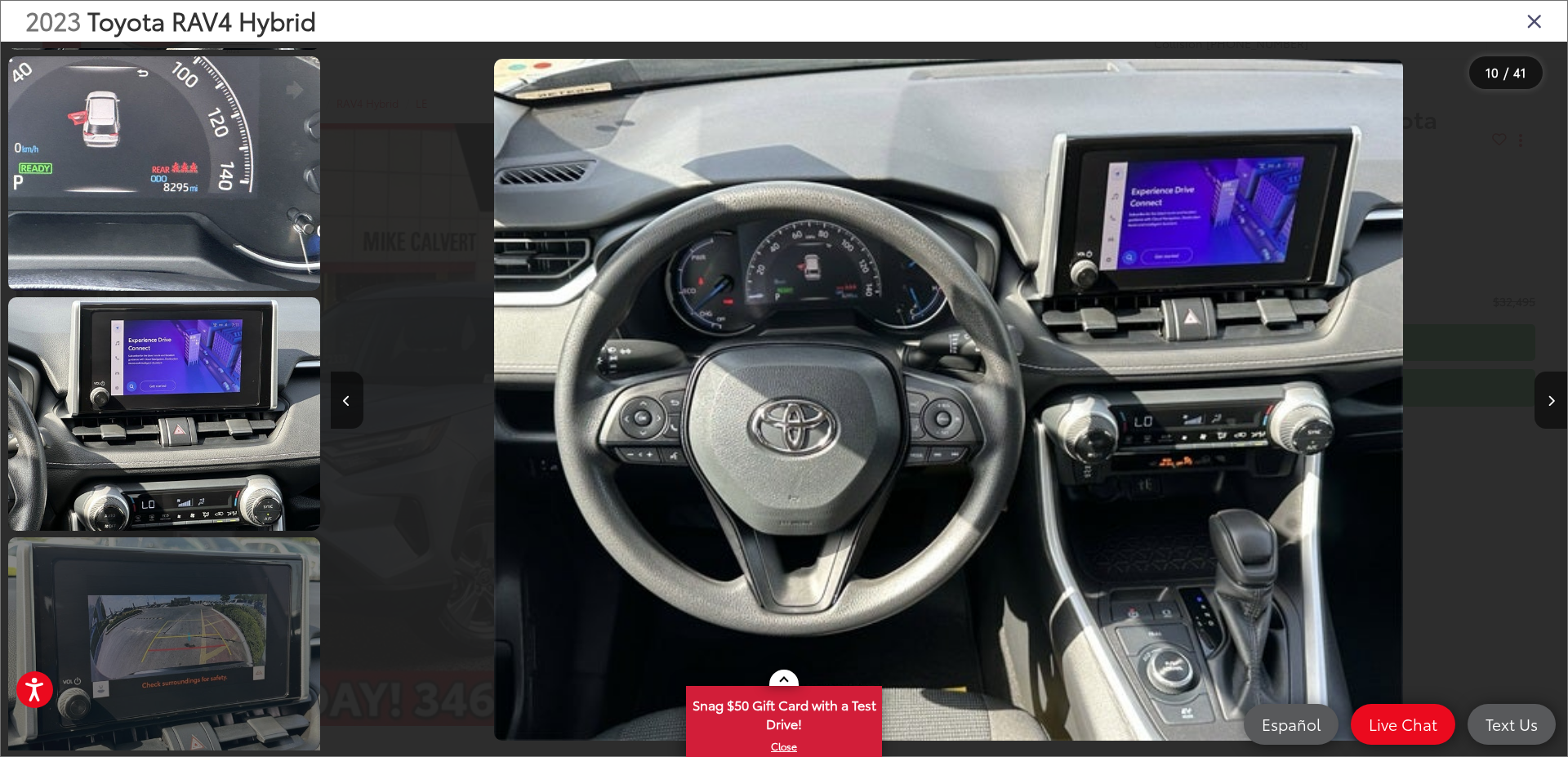
scroll to position [3206, 0]
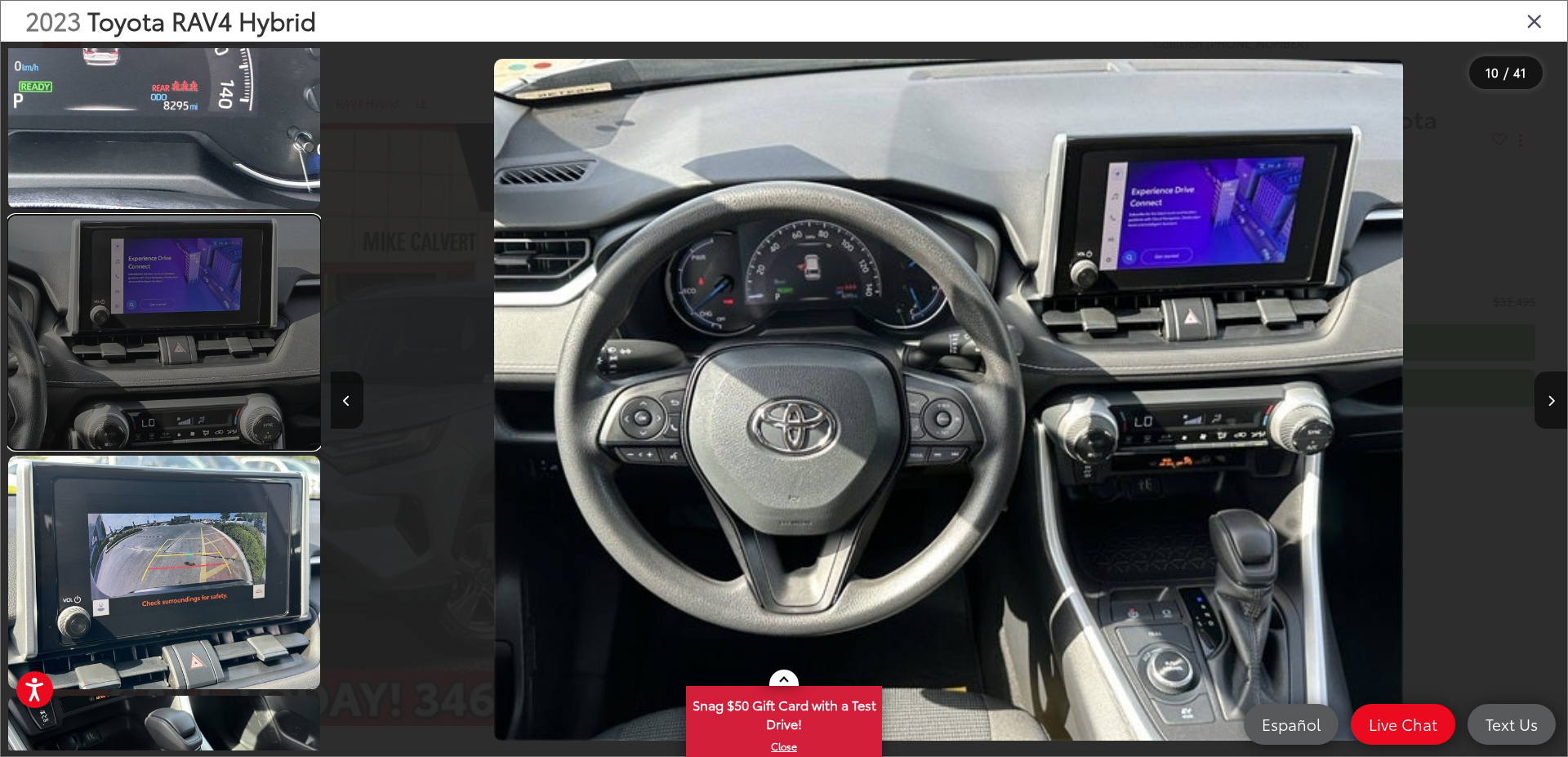
click at [175, 291] on link at bounding box center [163, 333] width 312 height 234
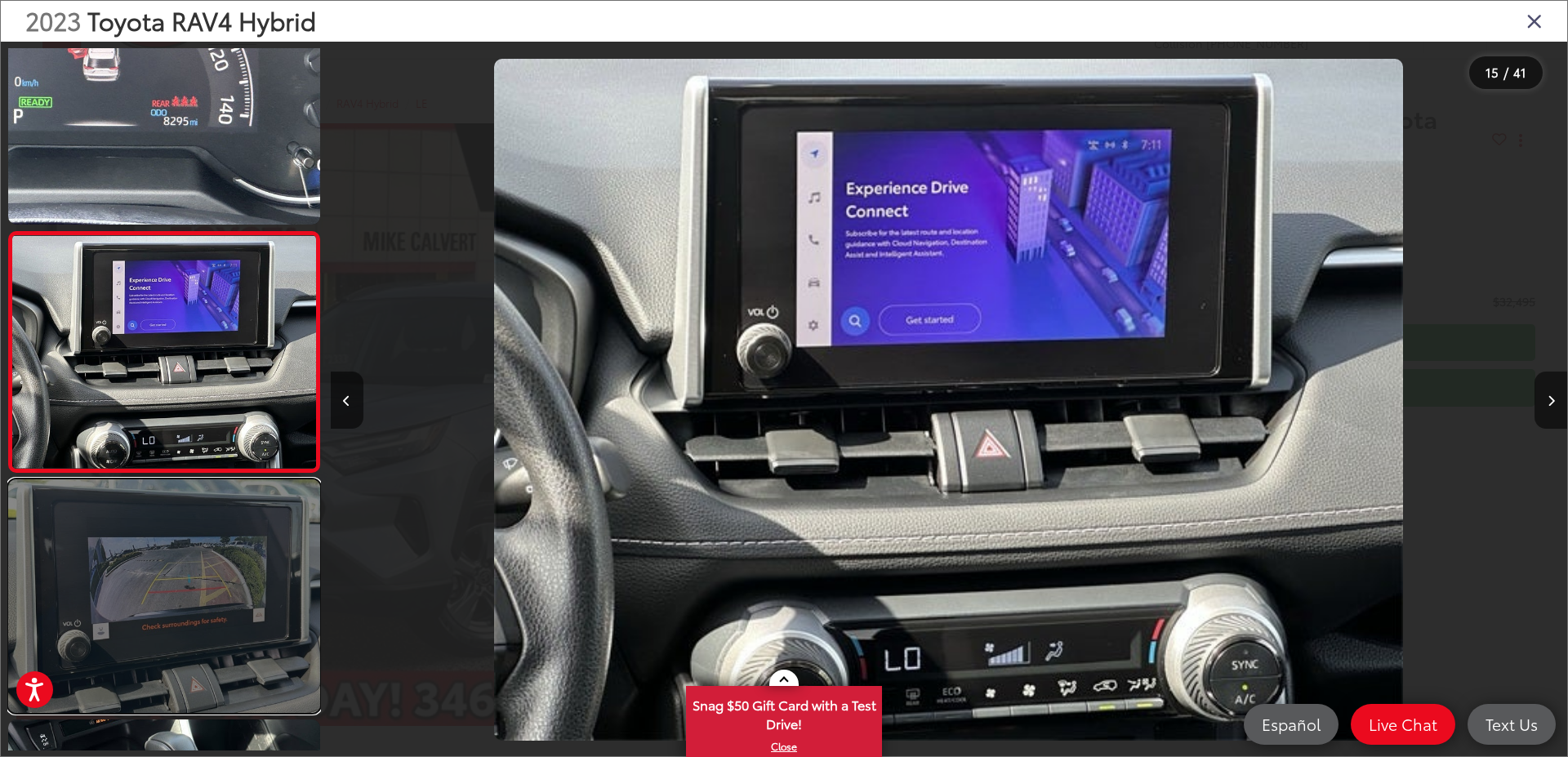
click at [154, 579] on link at bounding box center [163, 596] width 312 height 234
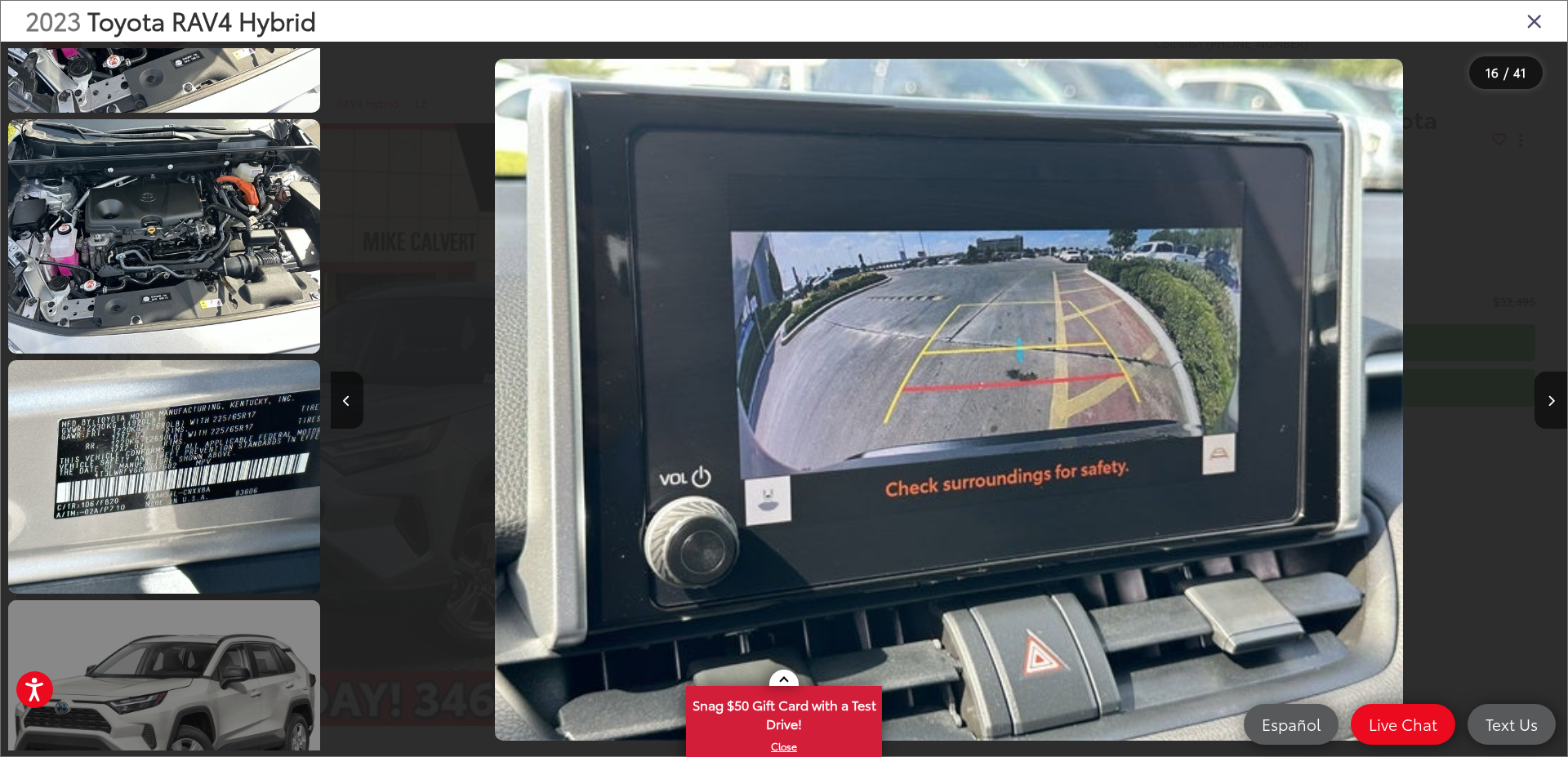
scroll to position [5546, 0]
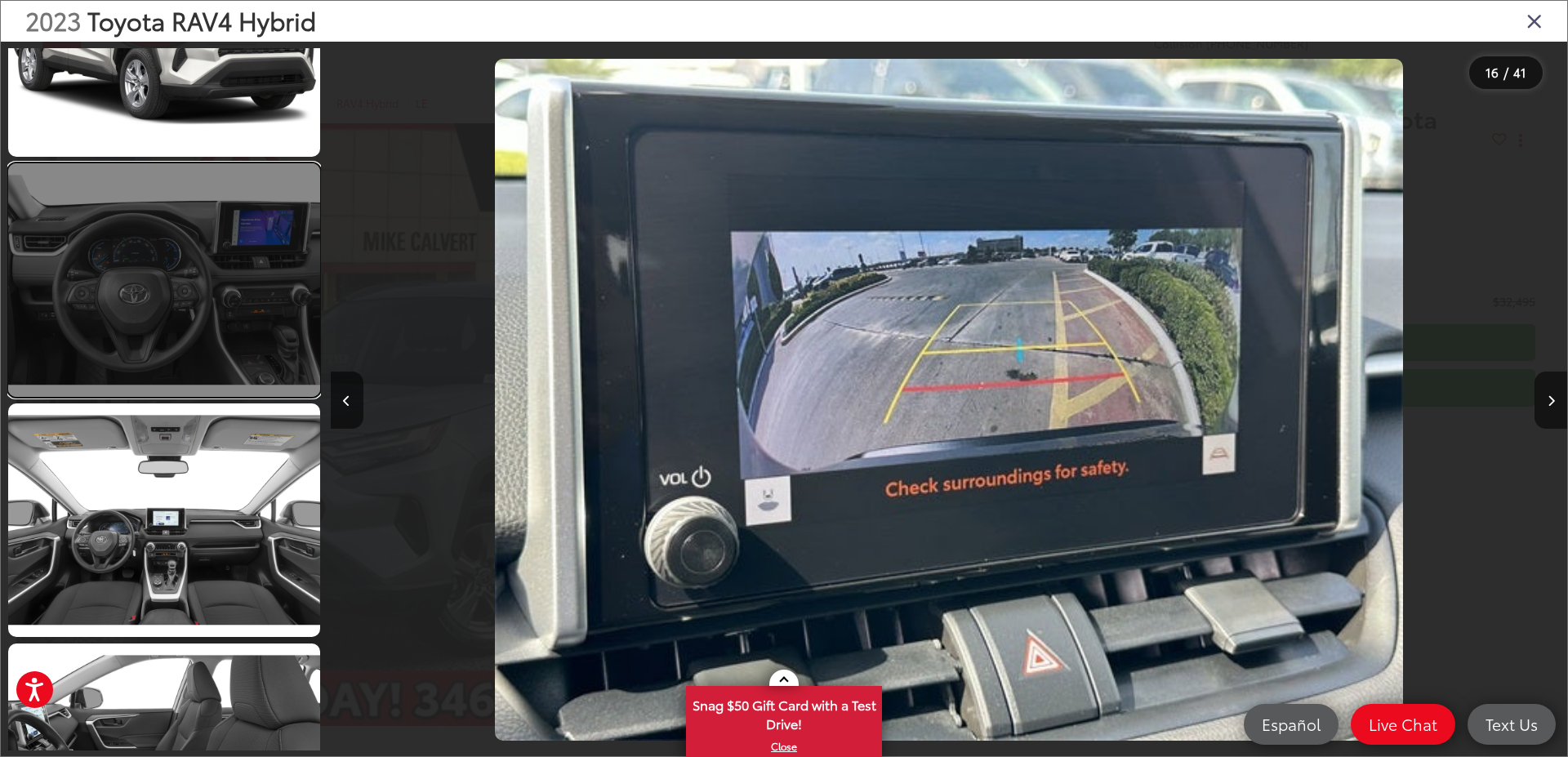
click at [205, 292] on link at bounding box center [163, 280] width 312 height 234
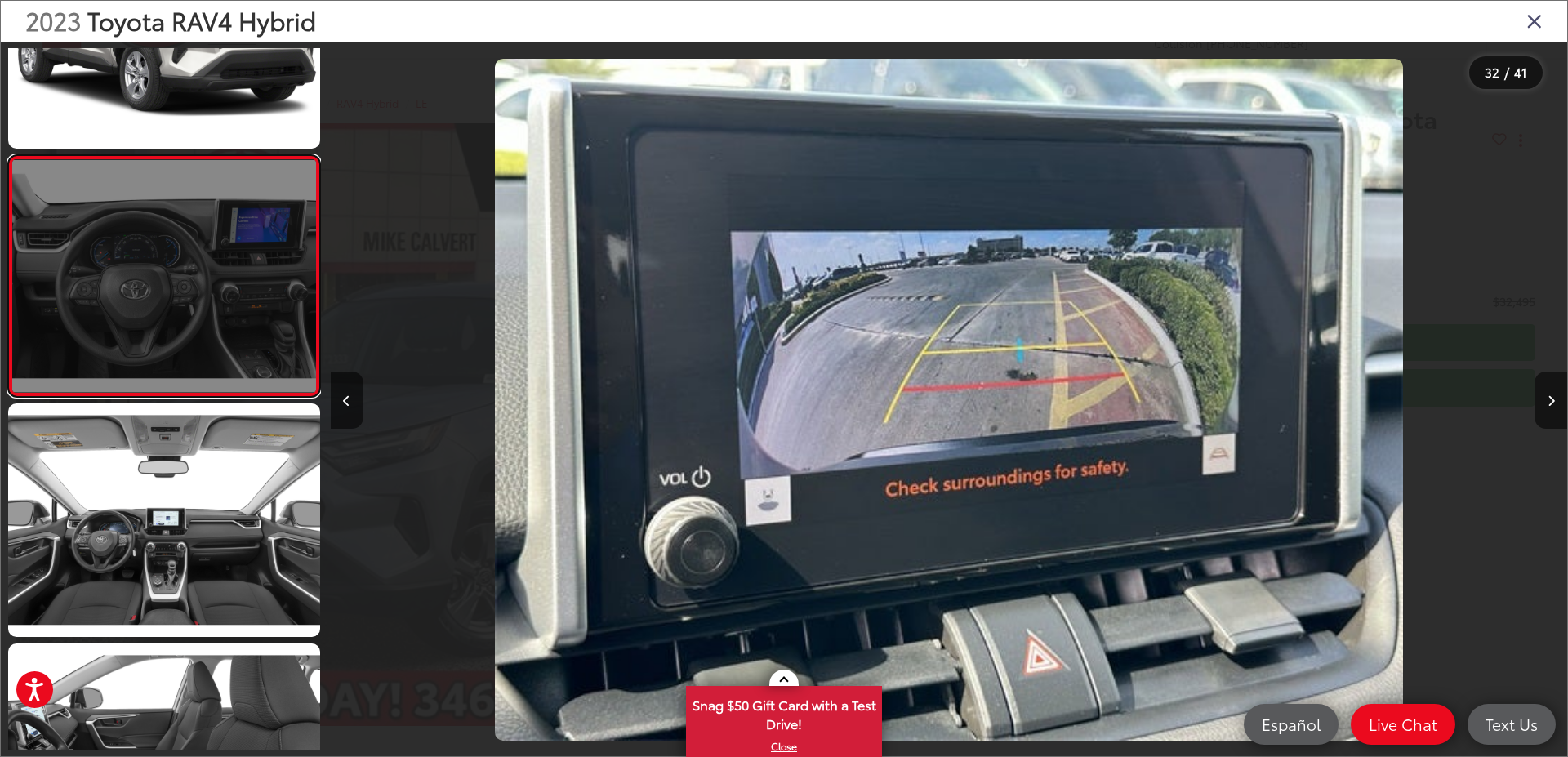
scroll to position [0, 38340]
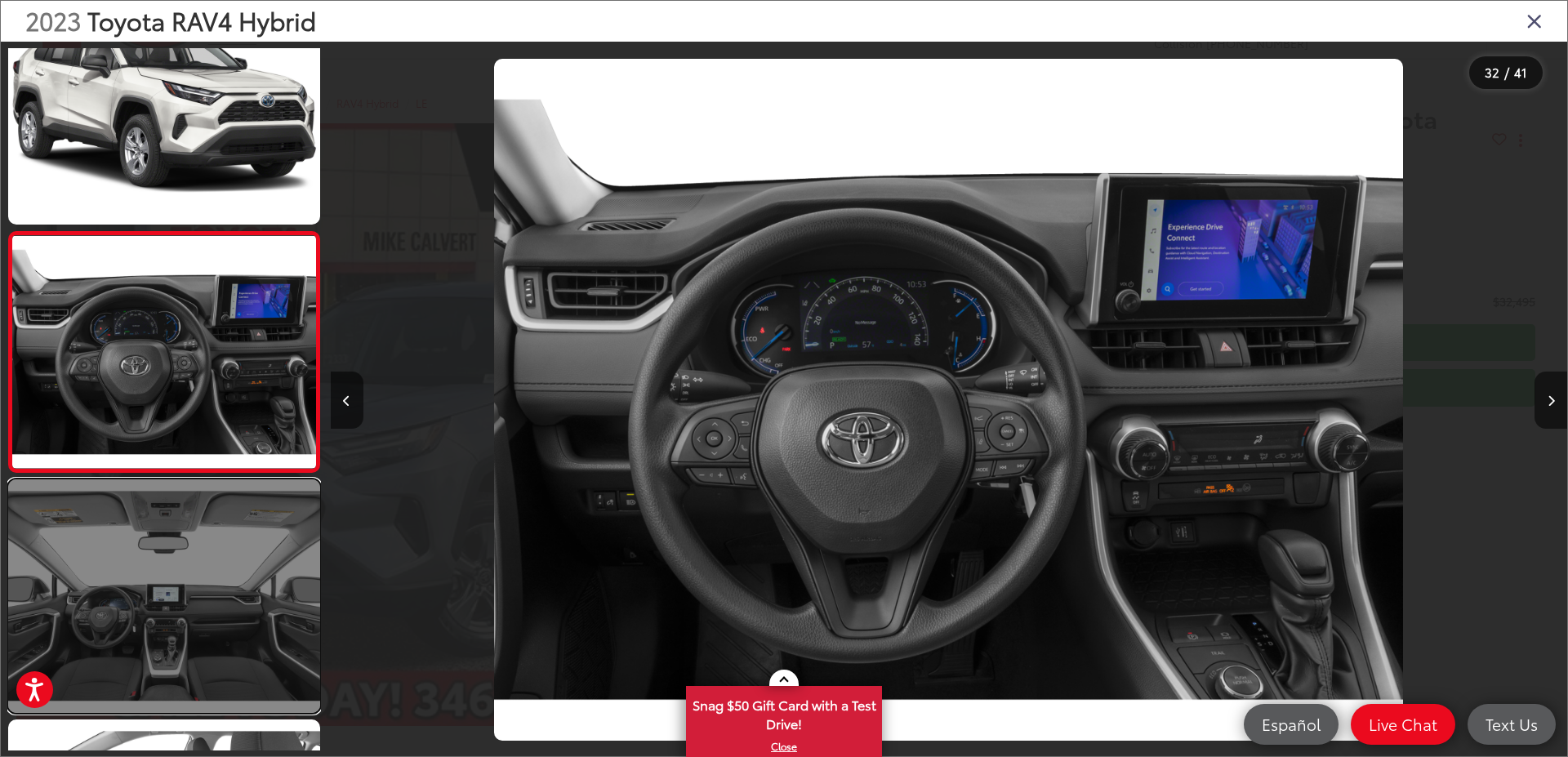
click at [214, 566] on link at bounding box center [163, 596] width 312 height 234
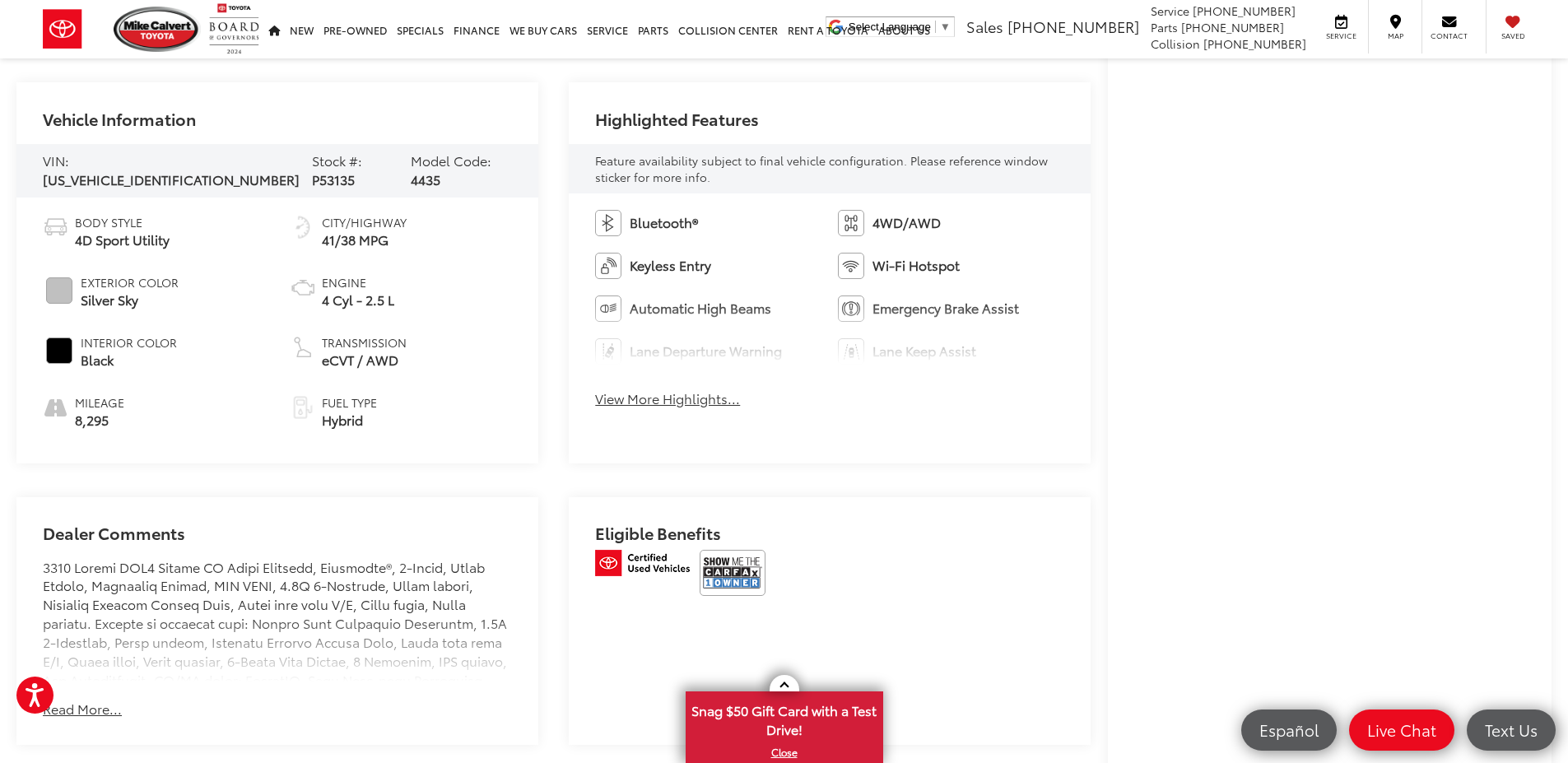
scroll to position [823, 0]
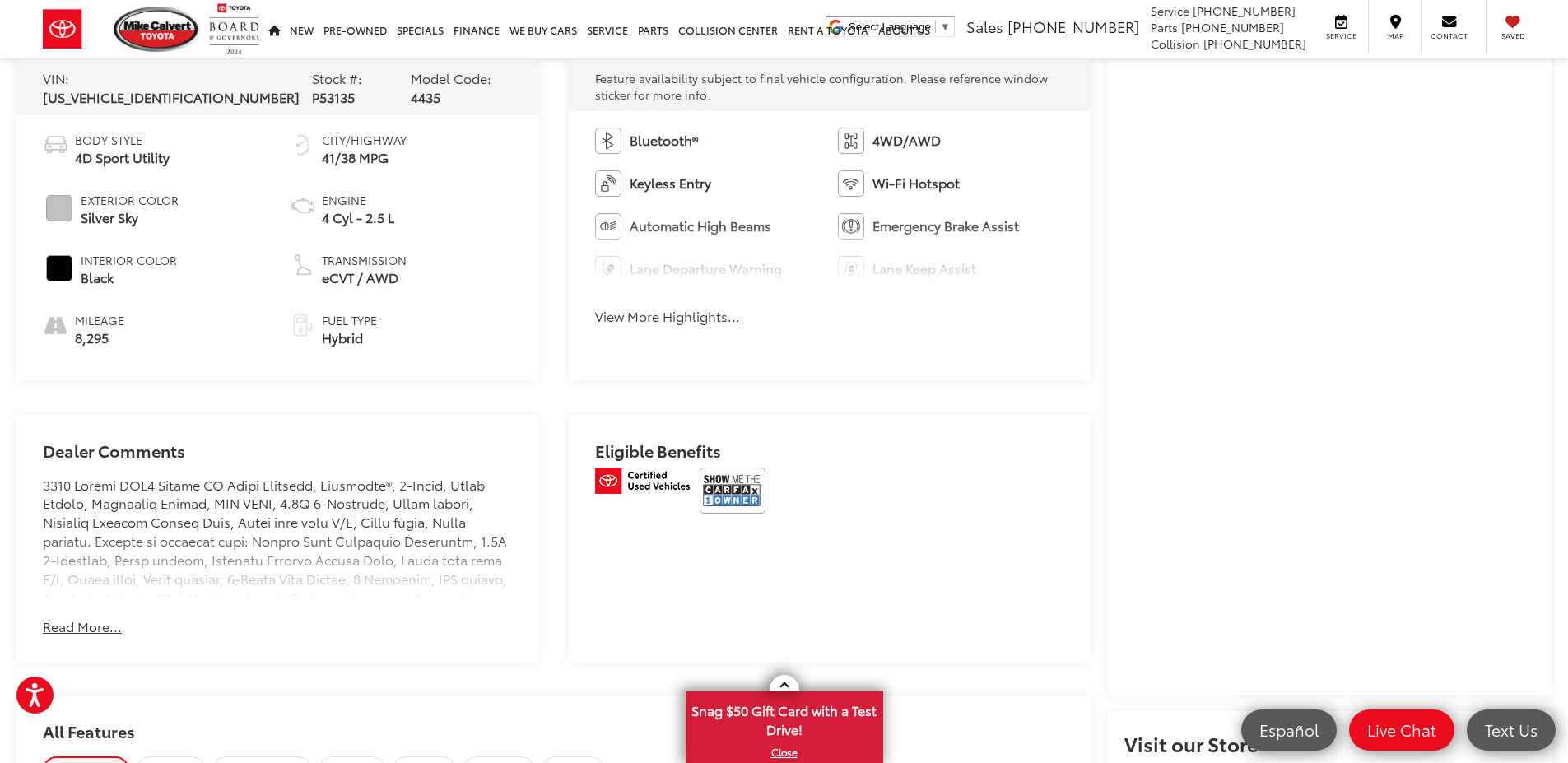
click at [81, 625] on button "Read More..." at bounding box center [81, 627] width 79 height 19
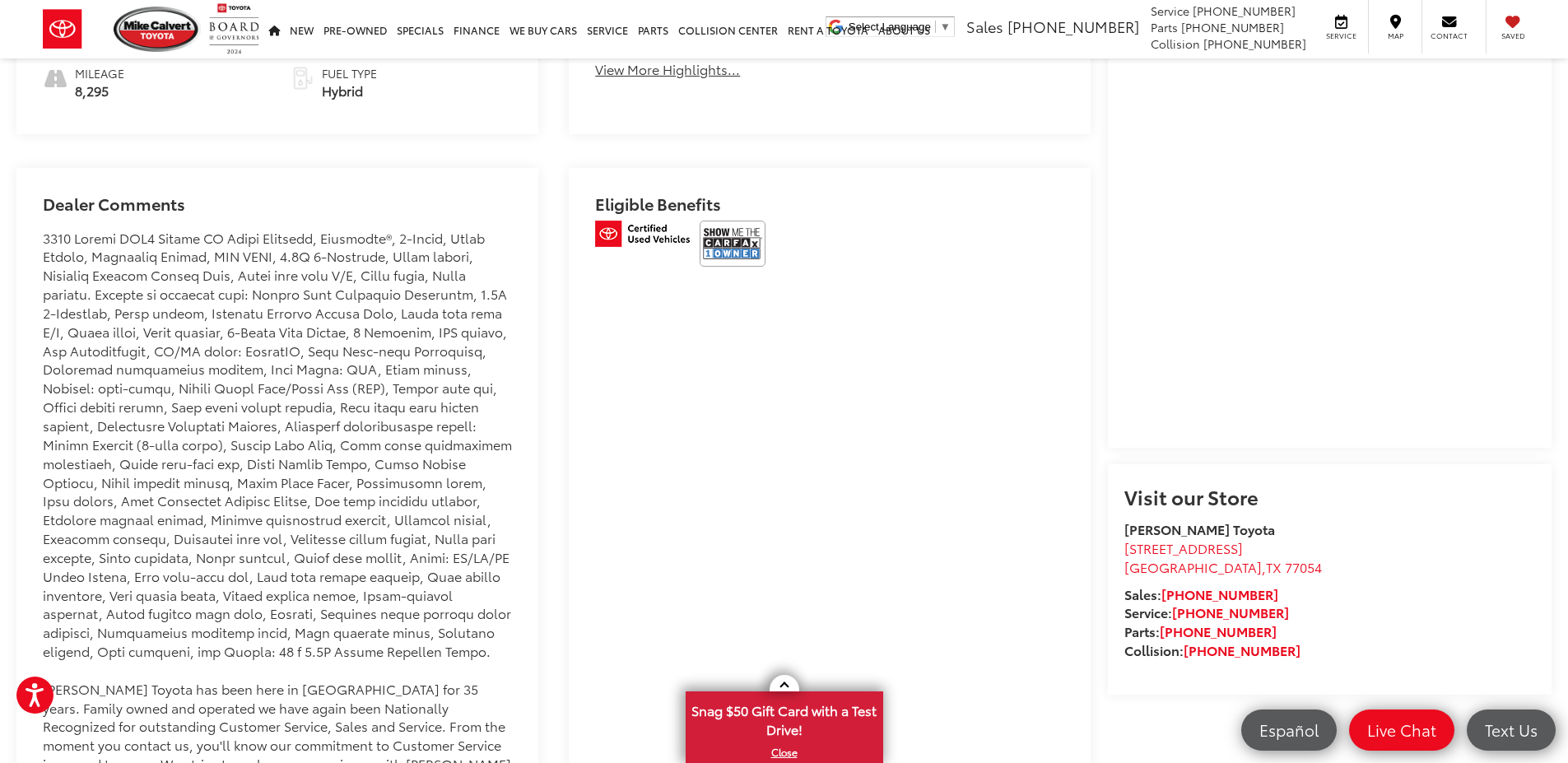
scroll to position [1564, 0]
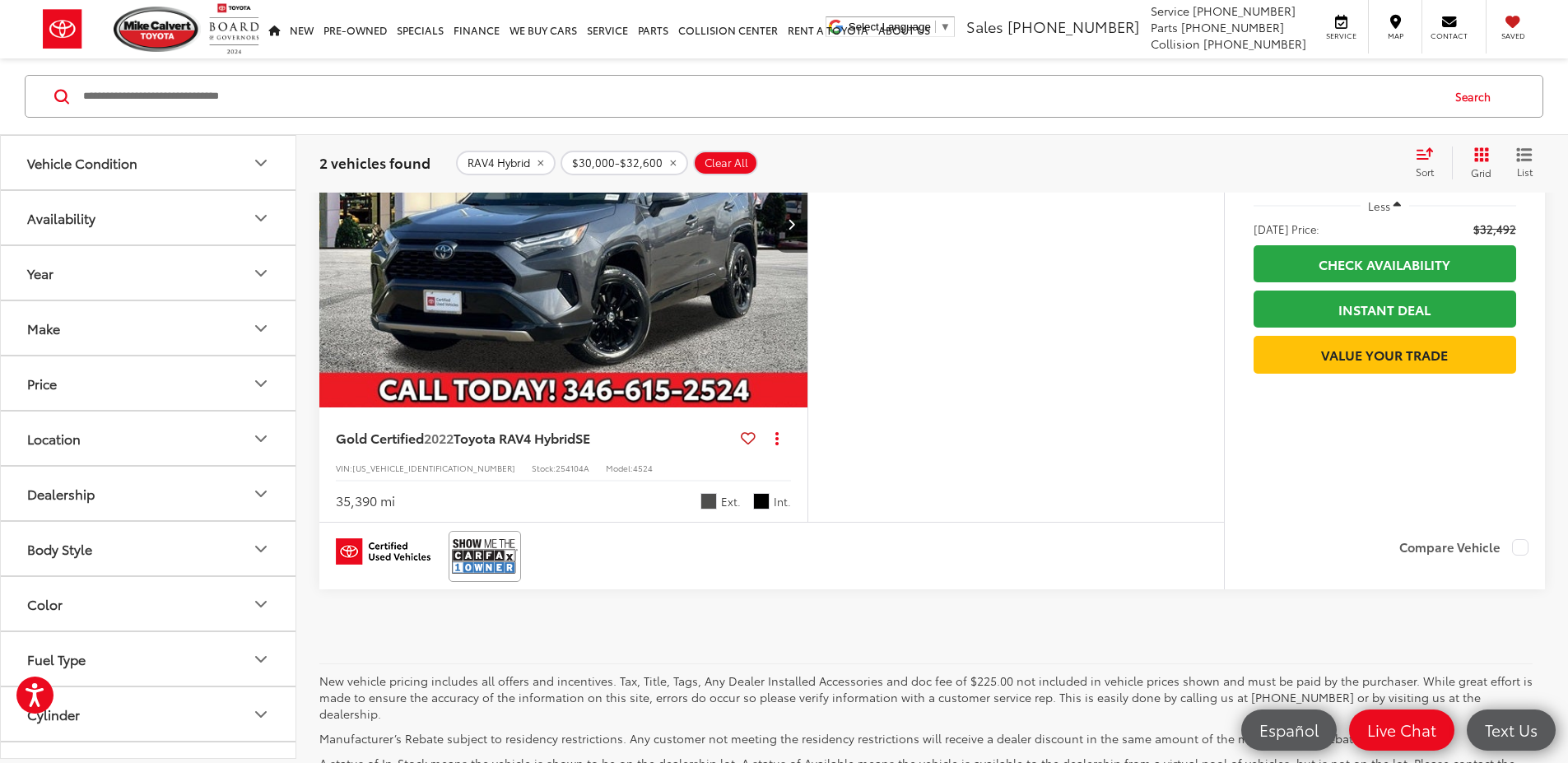
scroll to position [655, 0]
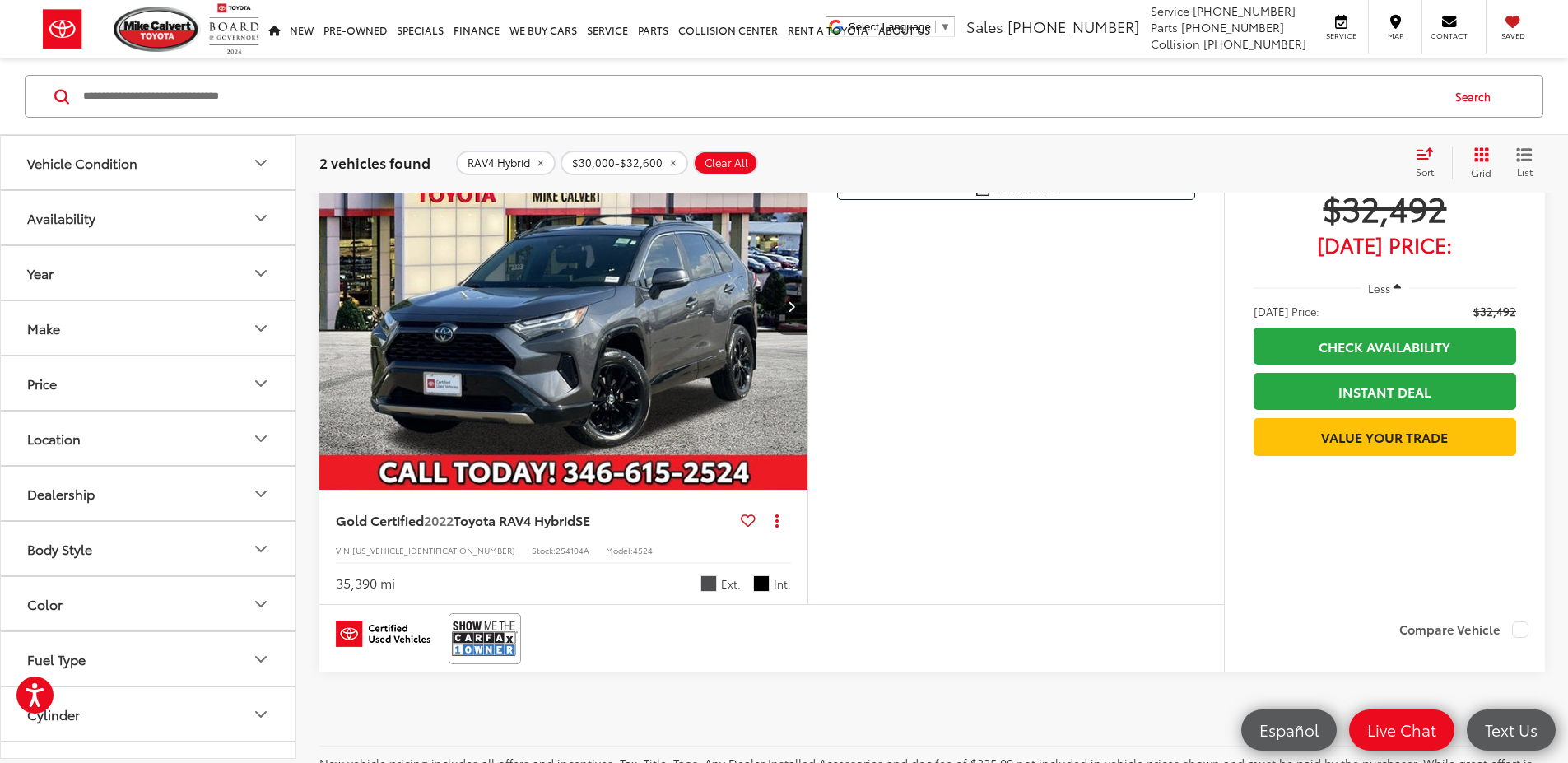
click at [718, 466] on img "2022 Toyota RAV4 Hybrid SE 0" at bounding box center [563, 306] width 491 height 368
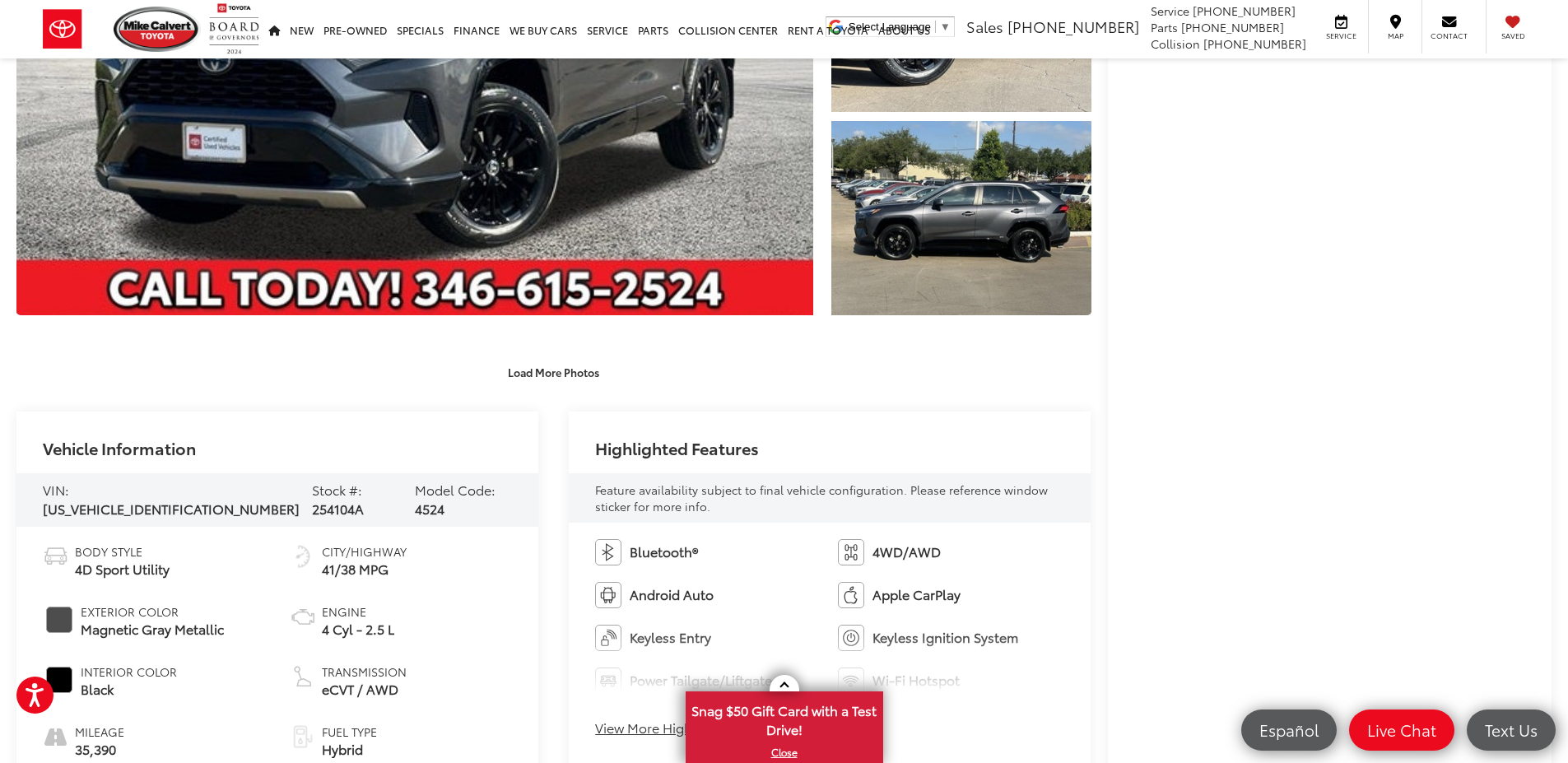
scroll to position [741, 0]
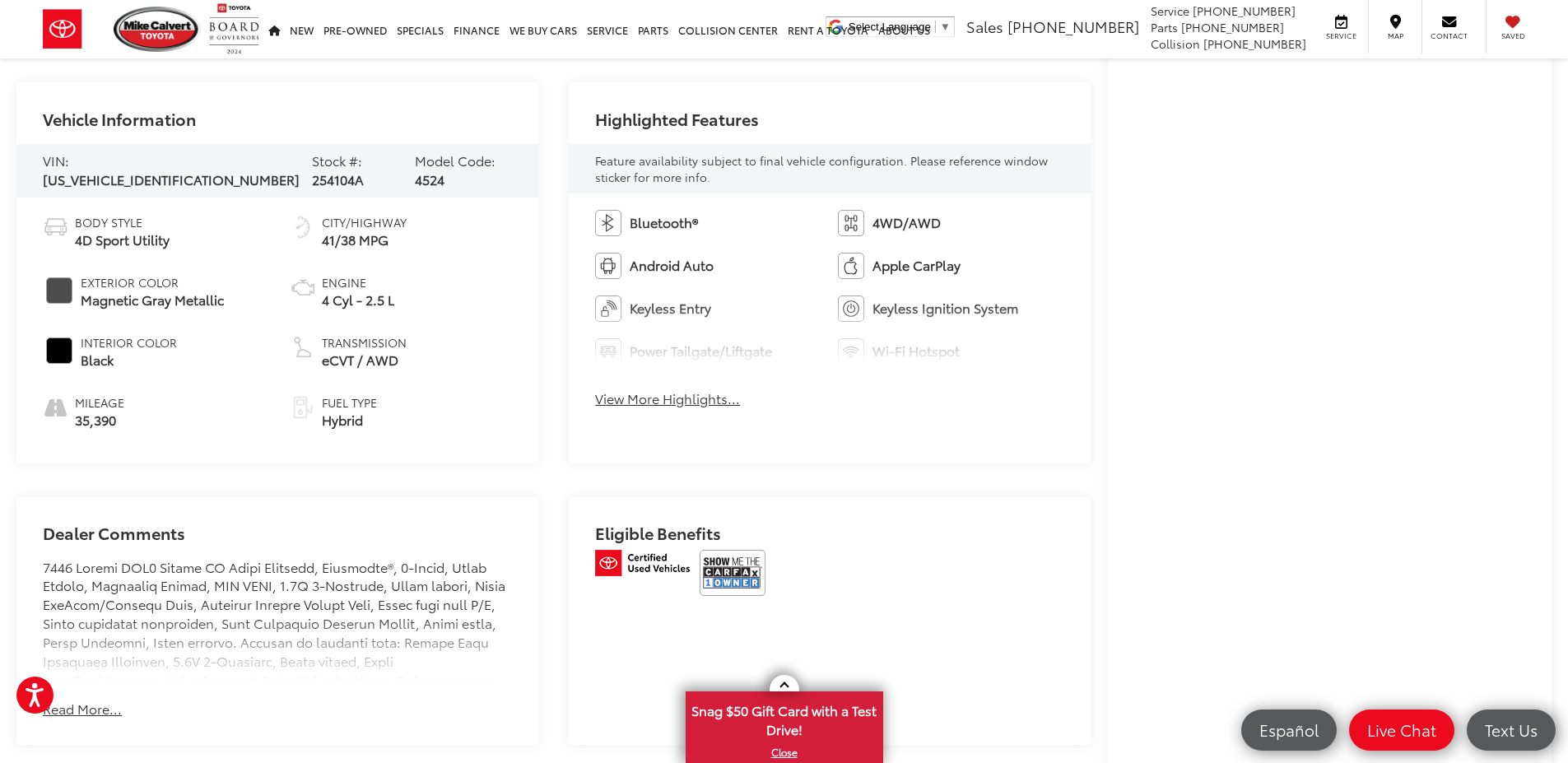
click at [681, 396] on button "View More Highlights..." at bounding box center [667, 399] width 145 height 19
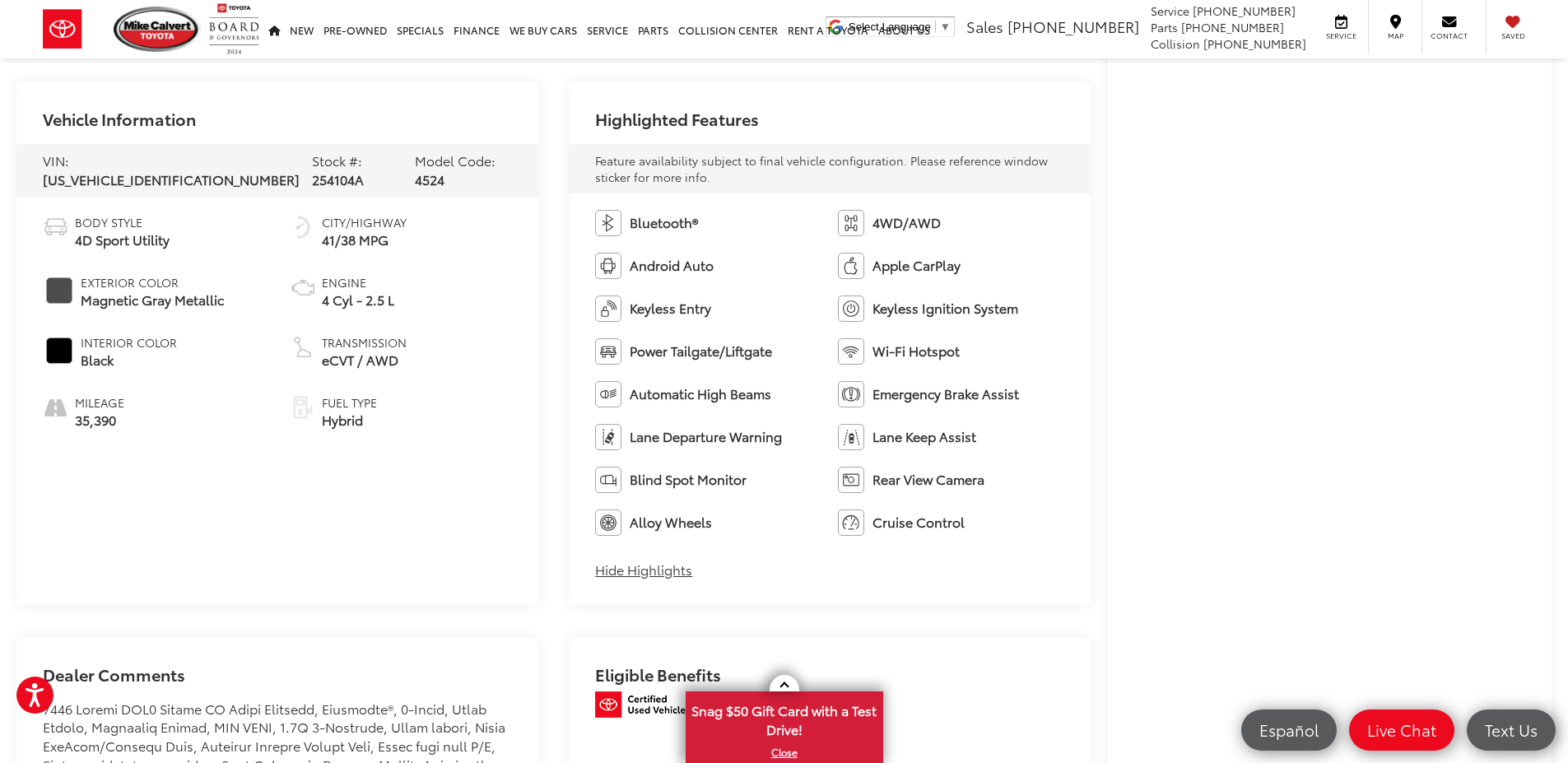
scroll to position [1152, 0]
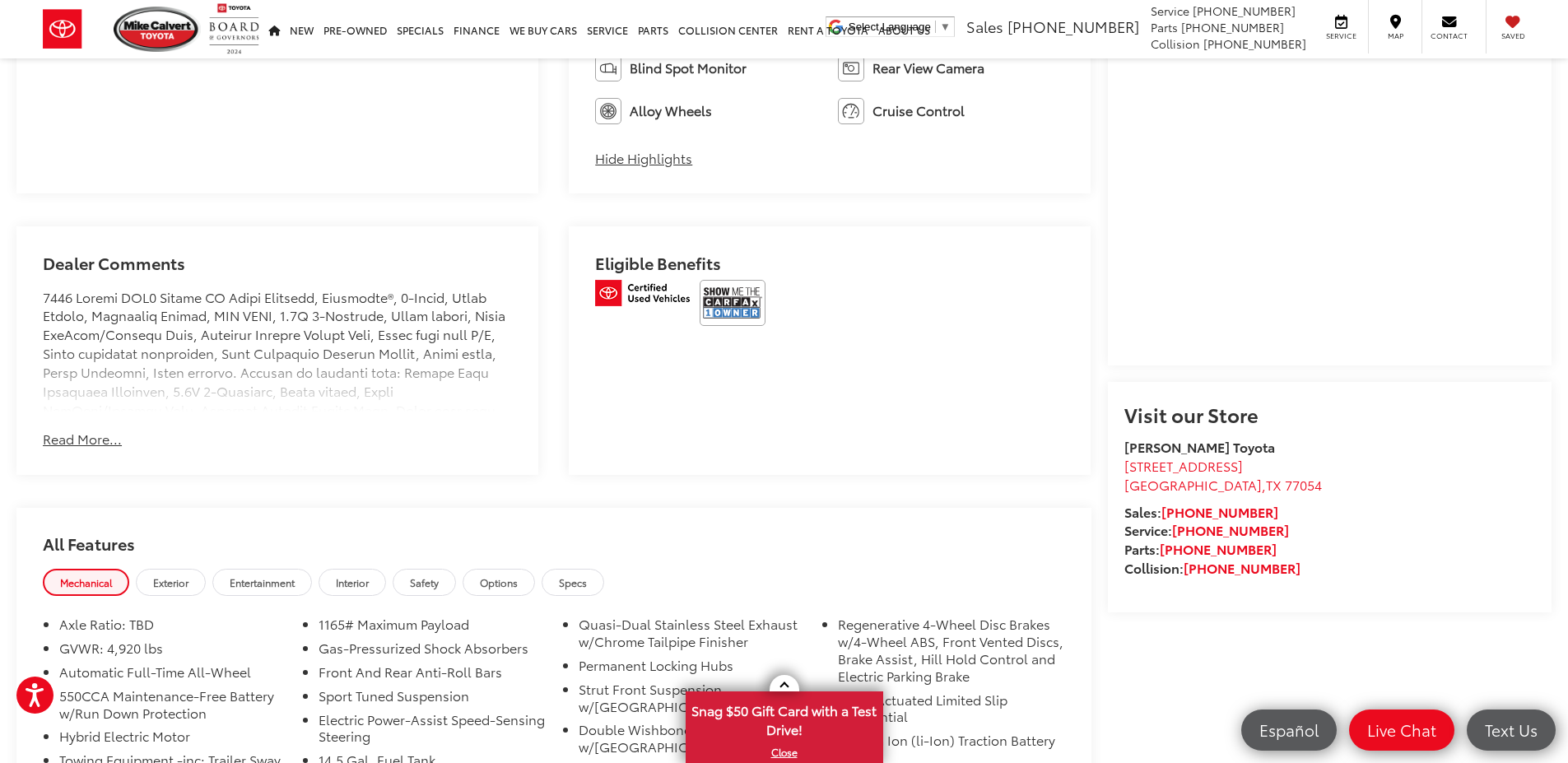
click at [55, 430] on button "Read More..." at bounding box center [81, 440] width 79 height 19
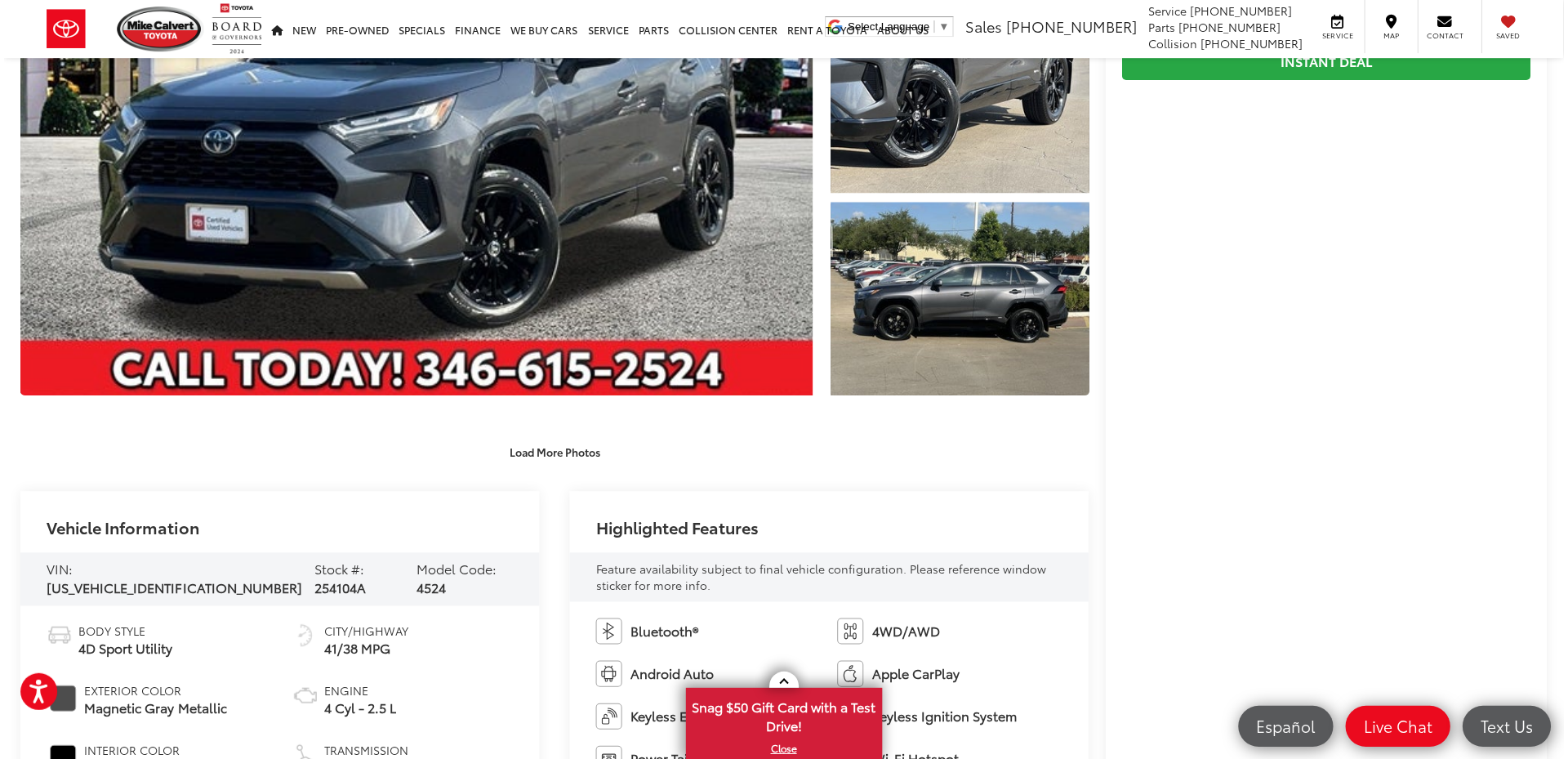
scroll to position [0, 0]
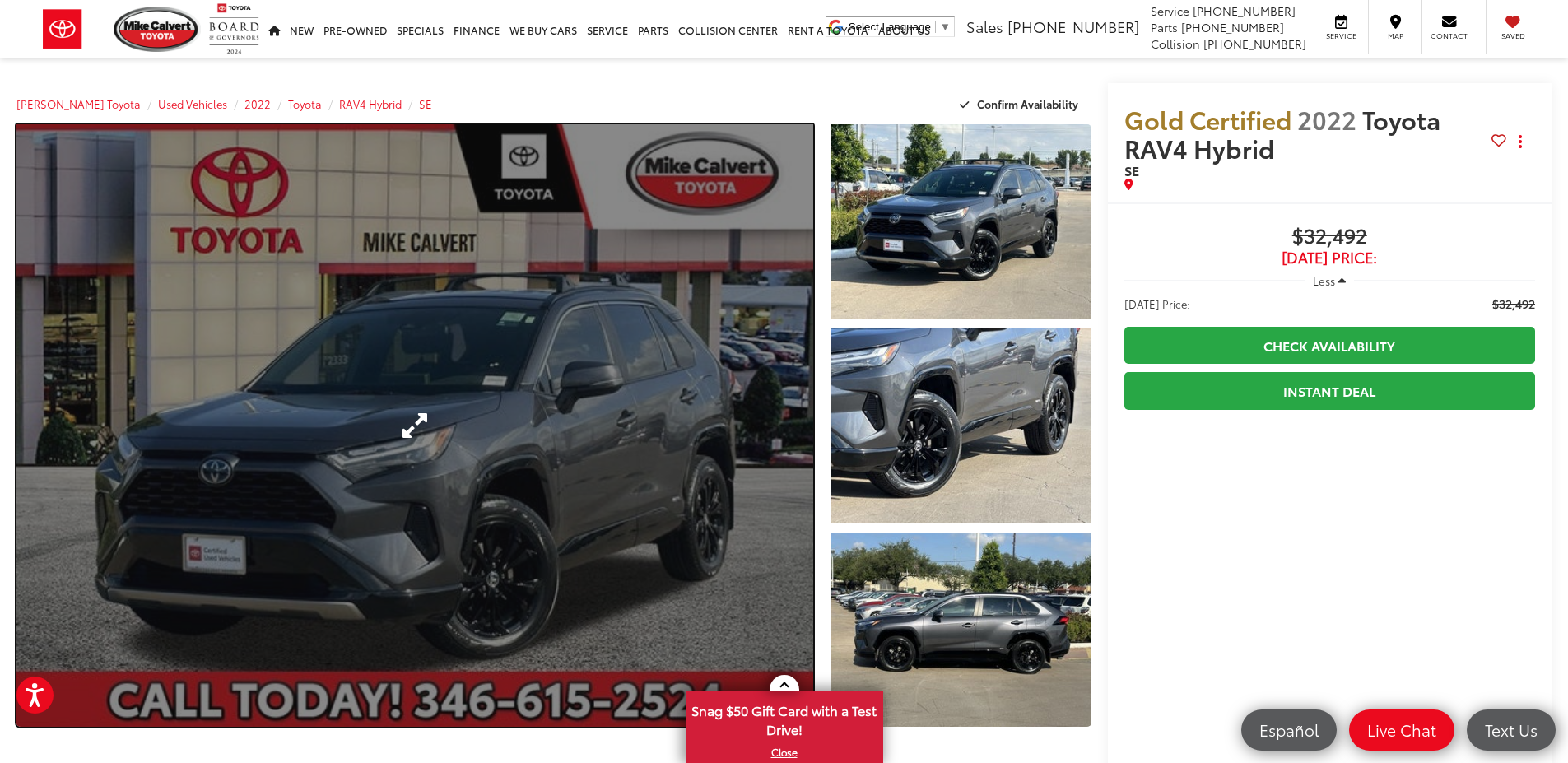
click at [525, 386] on link "Expand Photo 0" at bounding box center [414, 425] width 797 height 603
